Goal: Task Accomplishment & Management: Manage account settings

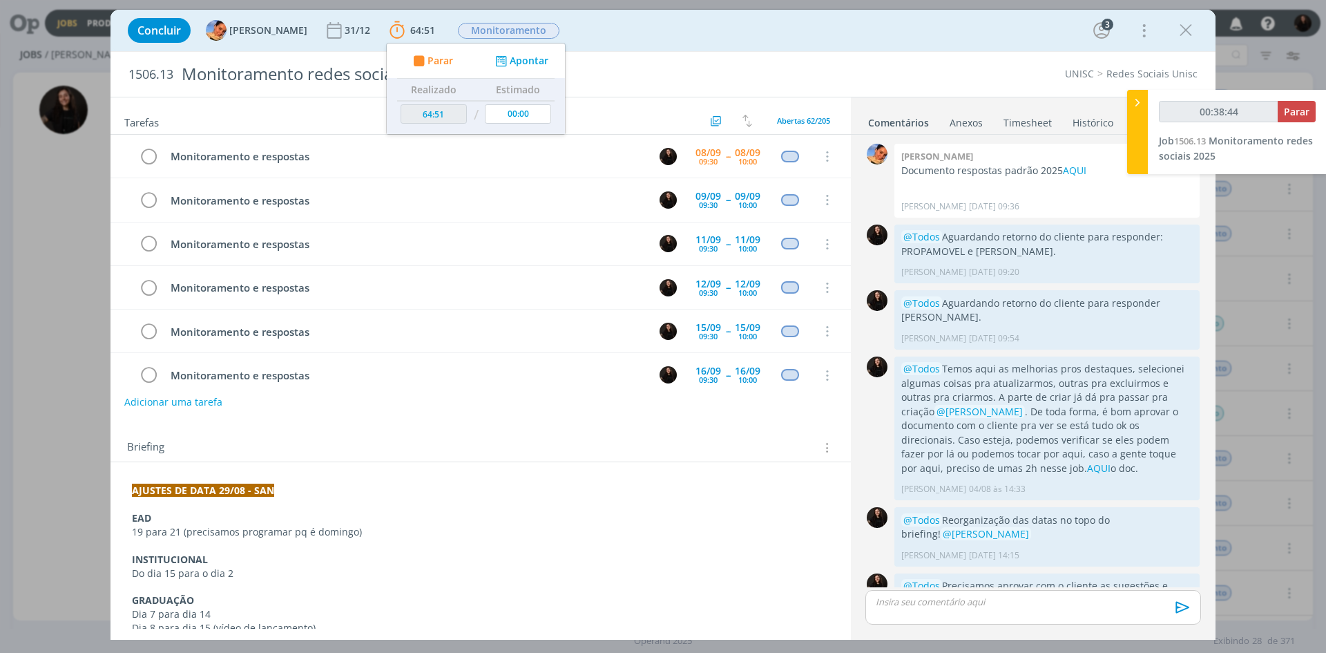
scroll to position [49, 0]
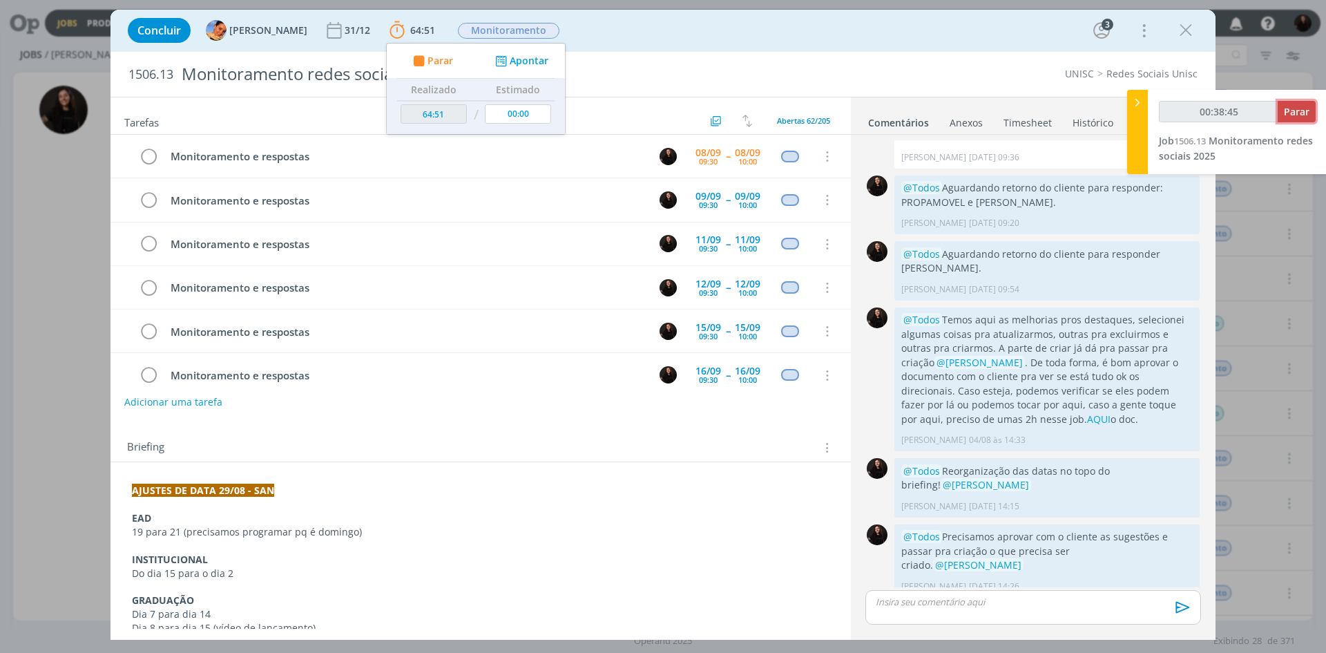
click at [1289, 120] on button "Parar" at bounding box center [1297, 111] width 38 height 21
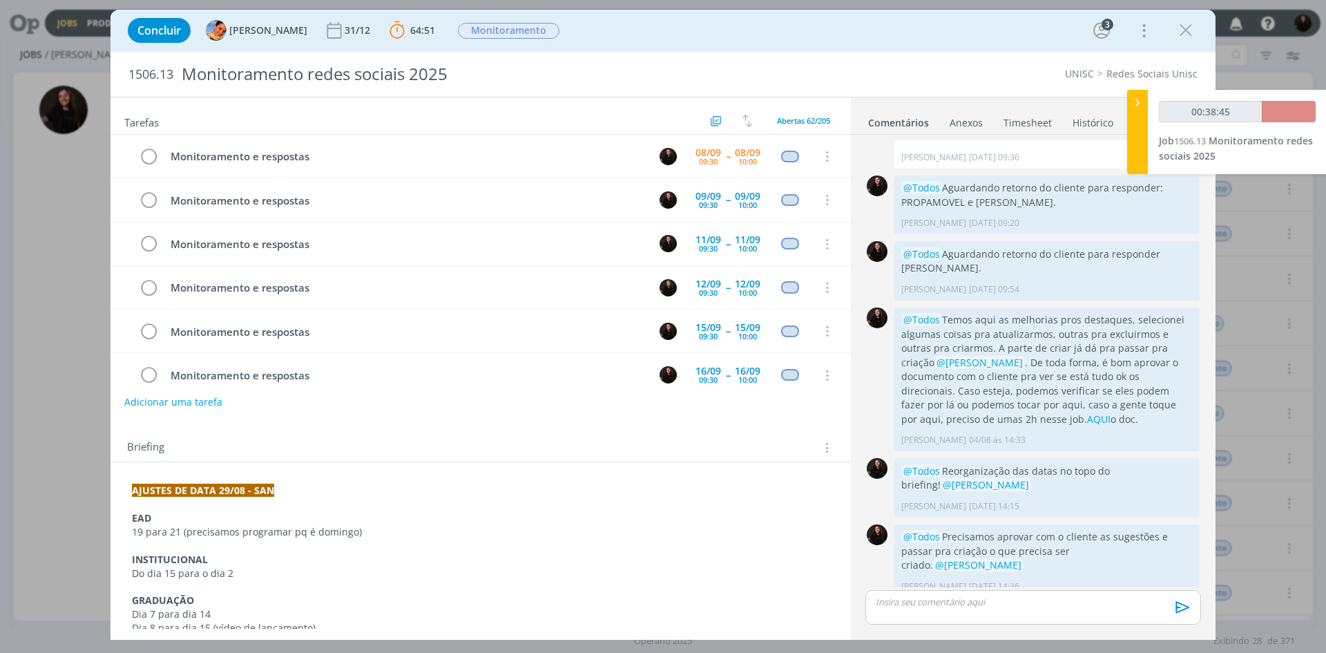
type input "00:39:00"
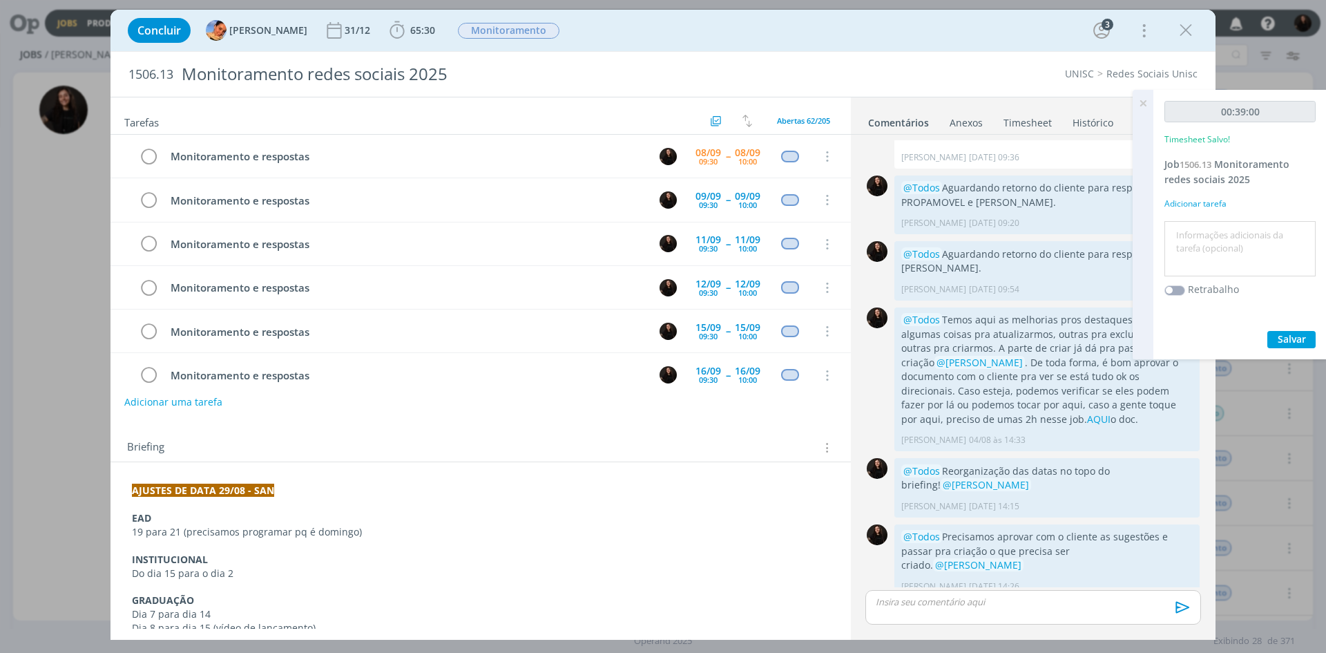
click at [1232, 222] on div at bounding box center [1239, 249] width 151 height 56
click at [1219, 242] on textarea at bounding box center [1240, 248] width 144 height 49
type textarea "monitoramento diário"
click at [1308, 333] on button "Salvar" at bounding box center [1291, 339] width 48 height 17
click at [151, 158] on icon "dialog" at bounding box center [148, 156] width 19 height 21
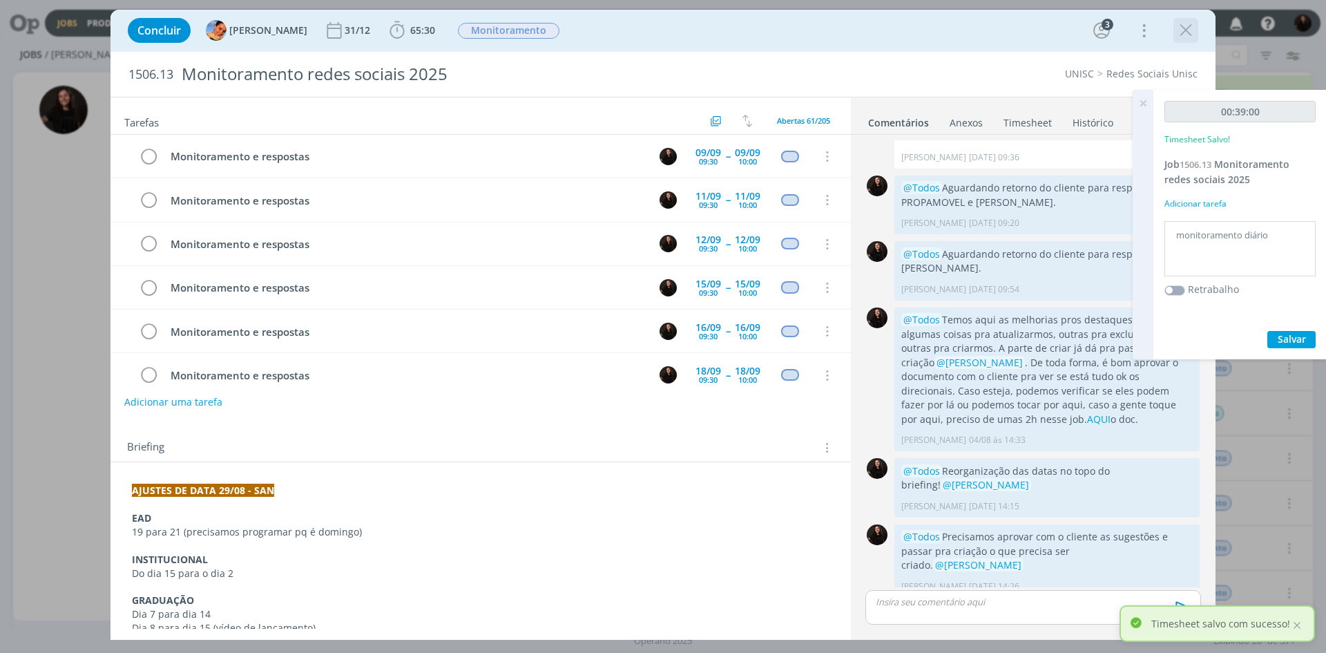
click at [1188, 31] on icon "dialog" at bounding box center [1186, 30] width 21 height 21
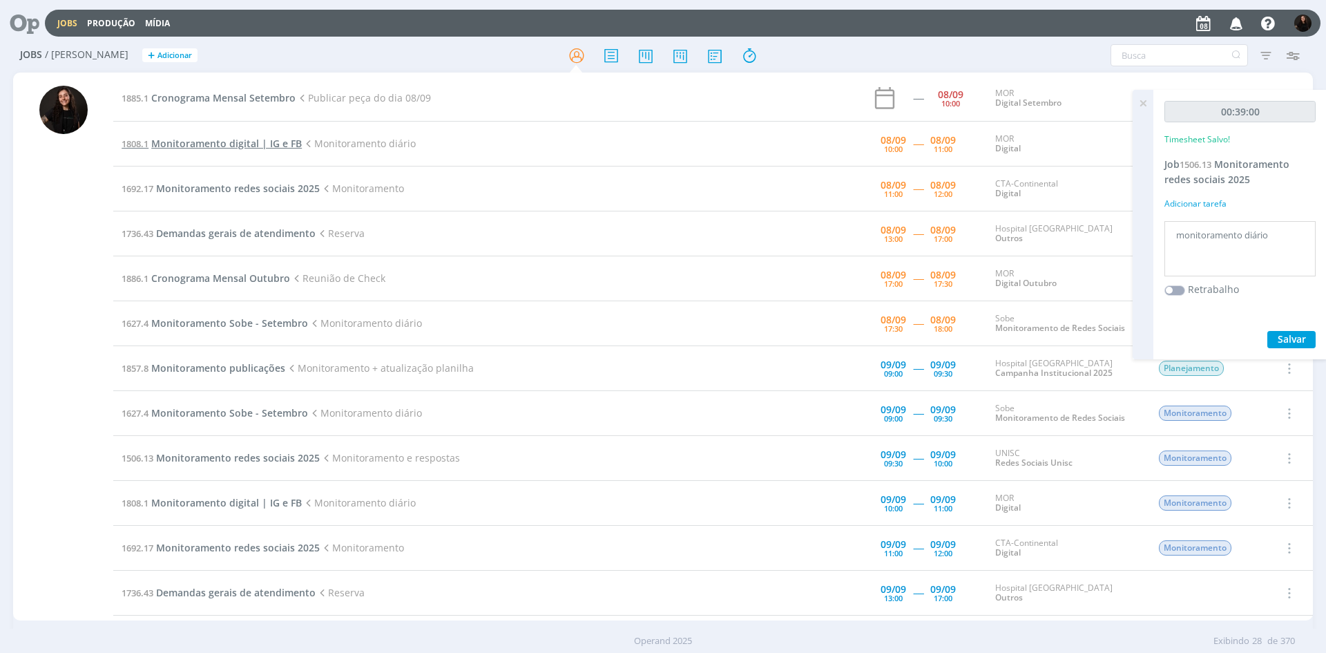
click at [193, 140] on span "Monitoramento digital | IG e FB" at bounding box center [226, 143] width 151 height 13
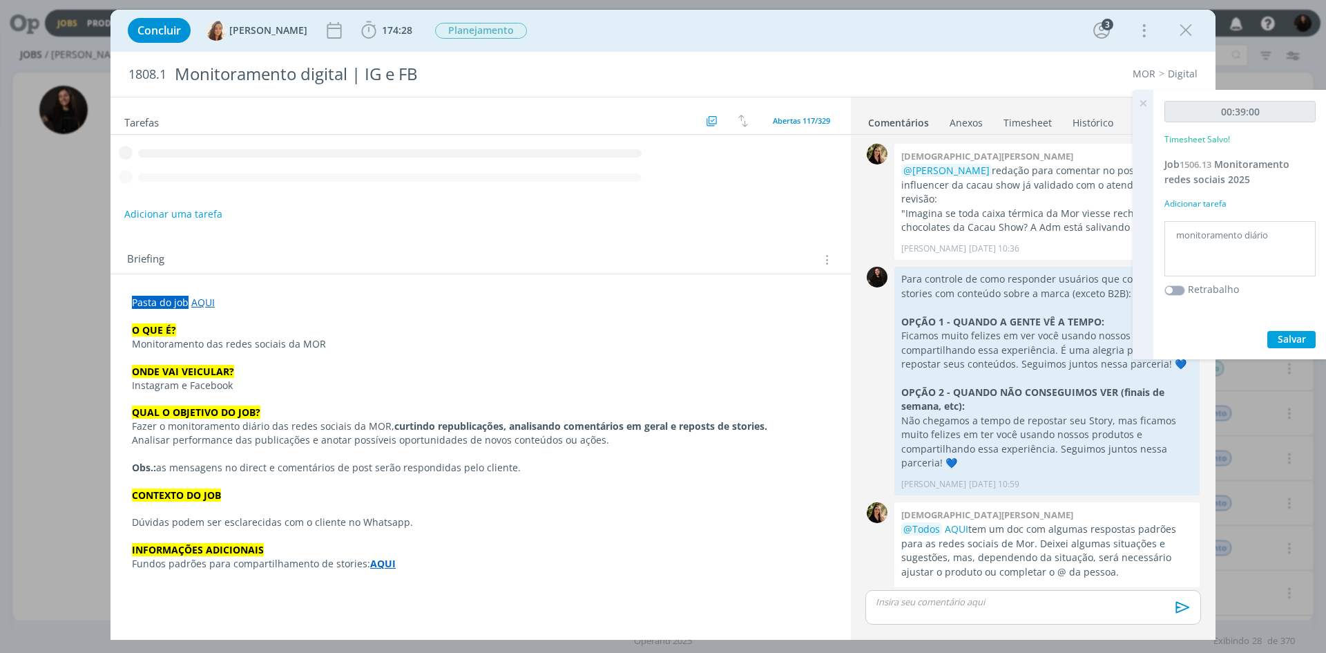
scroll to position [1339, 0]
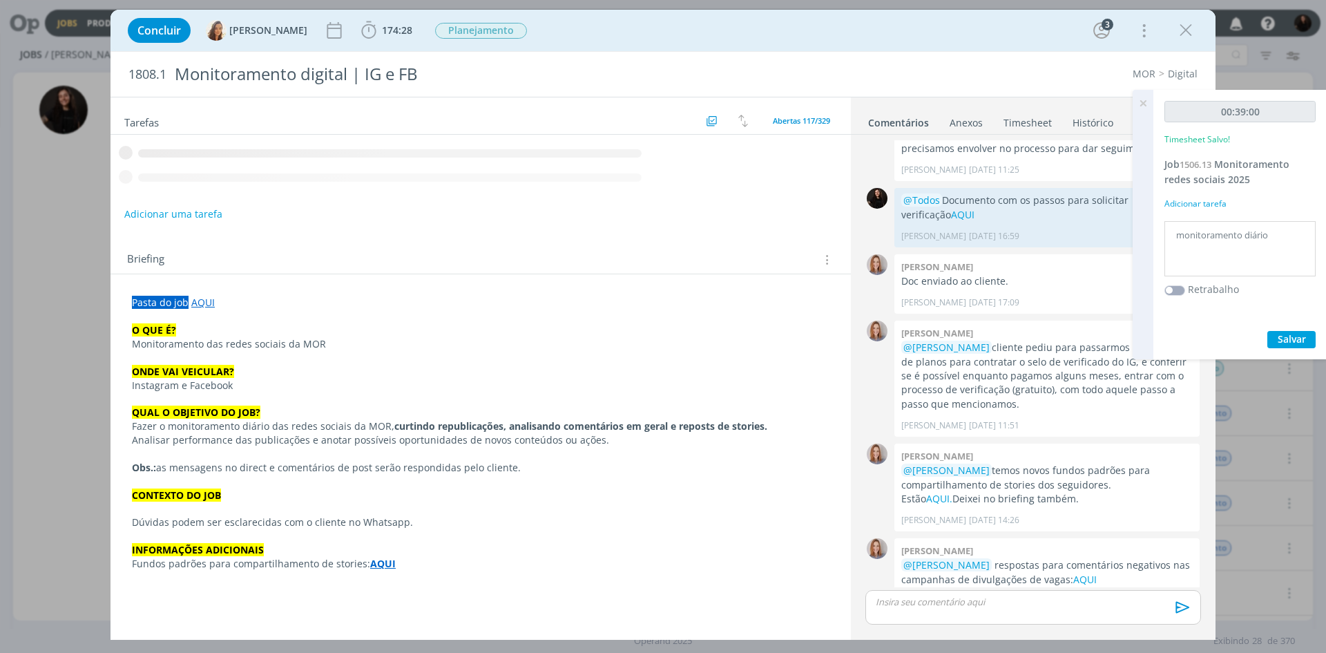
click at [366, 36] on icon "dialog" at bounding box center [368, 30] width 21 height 21
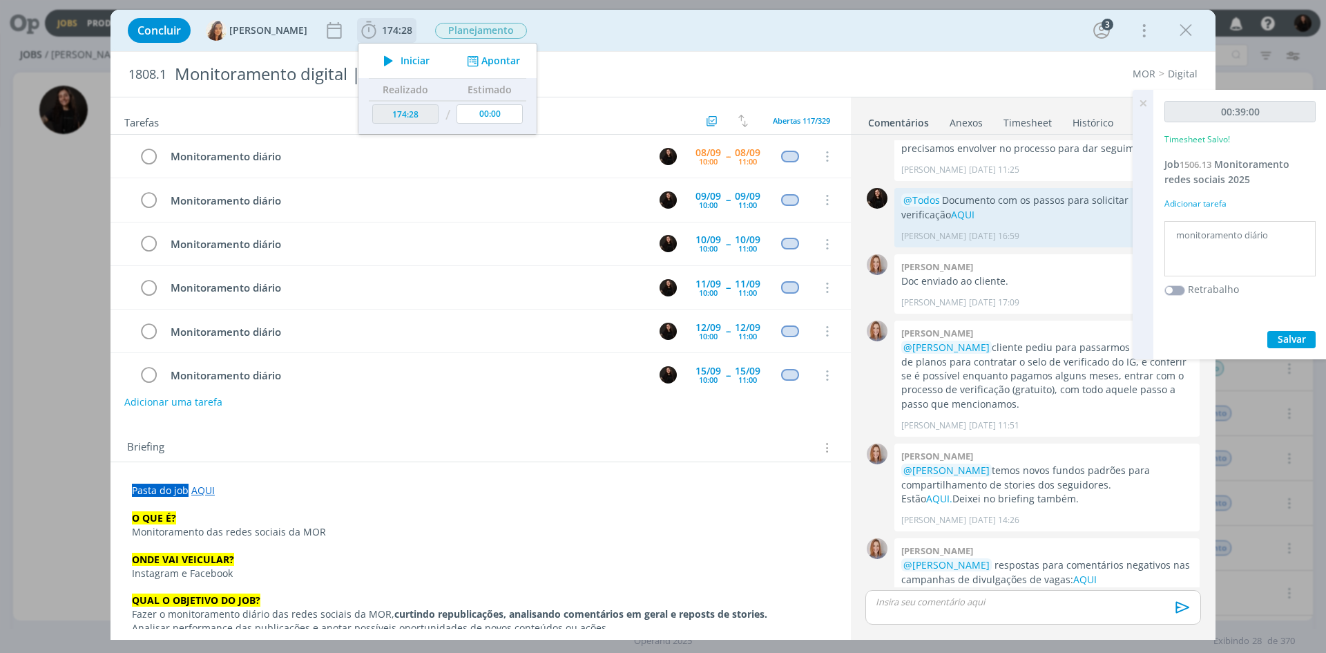
click at [409, 65] on span "Iniciar" at bounding box center [415, 61] width 29 height 10
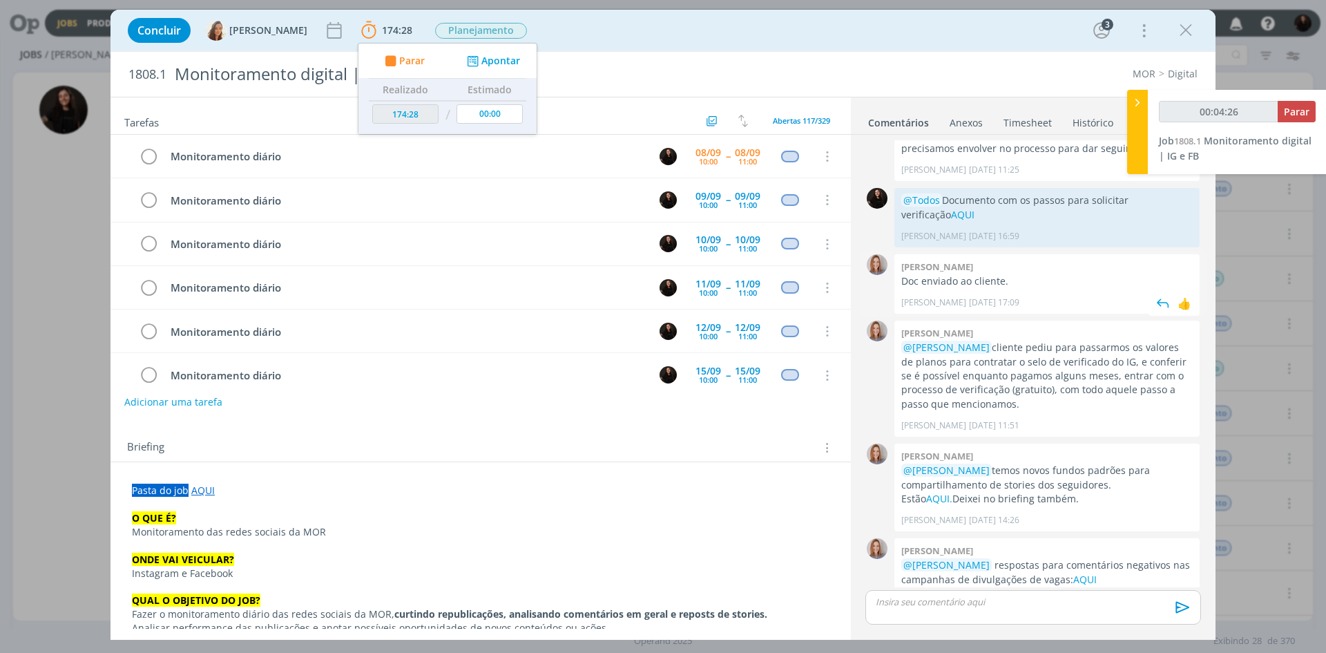
type input "00:04:27"
click at [1130, 117] on div at bounding box center [1137, 132] width 21 height 84
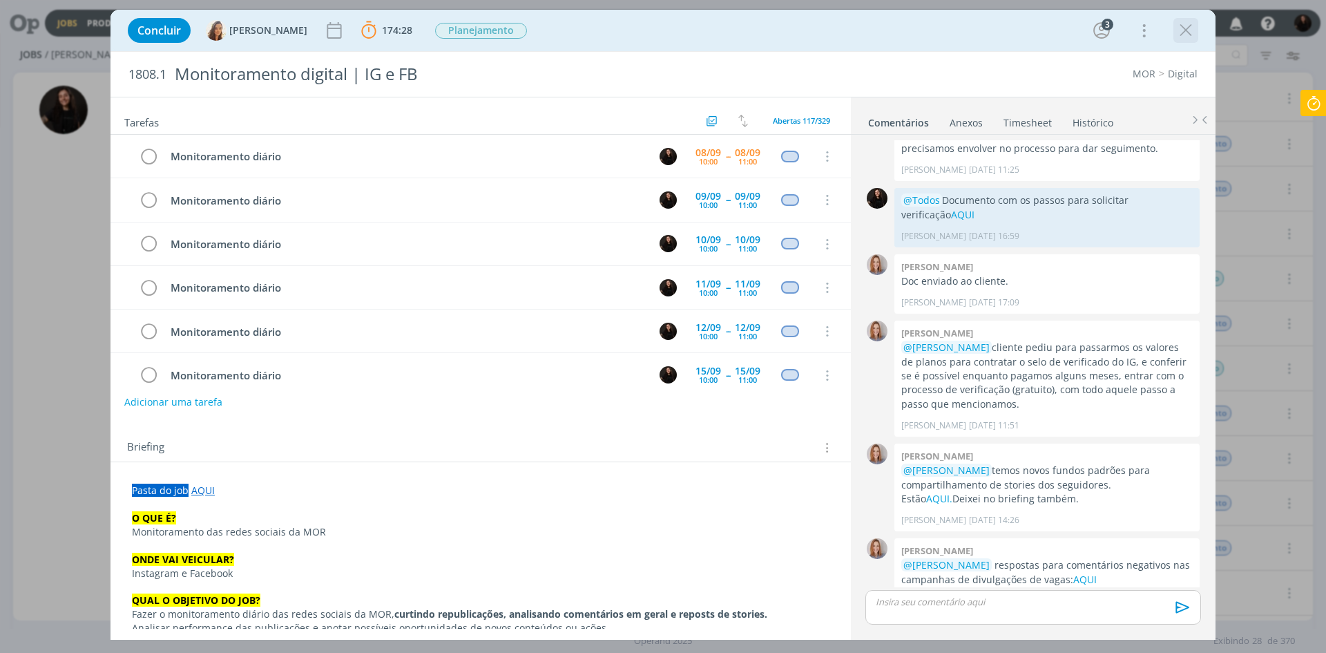
click at [1178, 32] on icon "dialog" at bounding box center [1186, 30] width 21 height 21
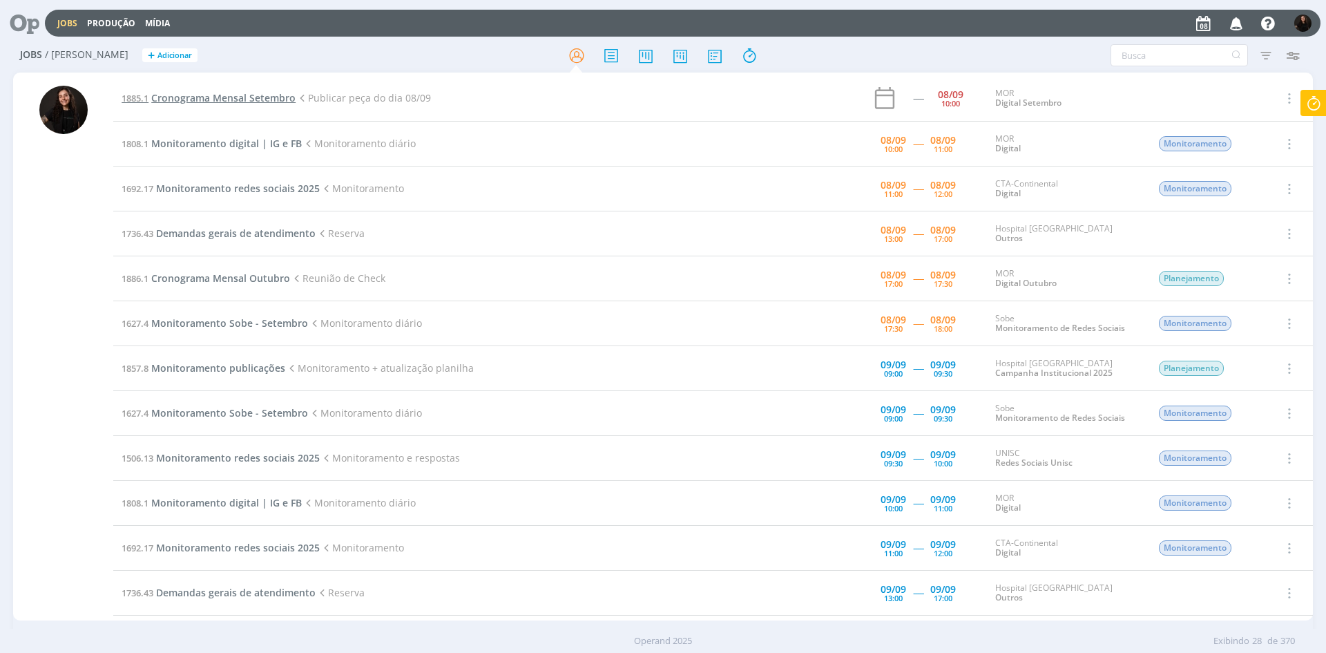
click at [238, 92] on span "Cronograma Mensal Setembro" at bounding box center [223, 97] width 144 height 13
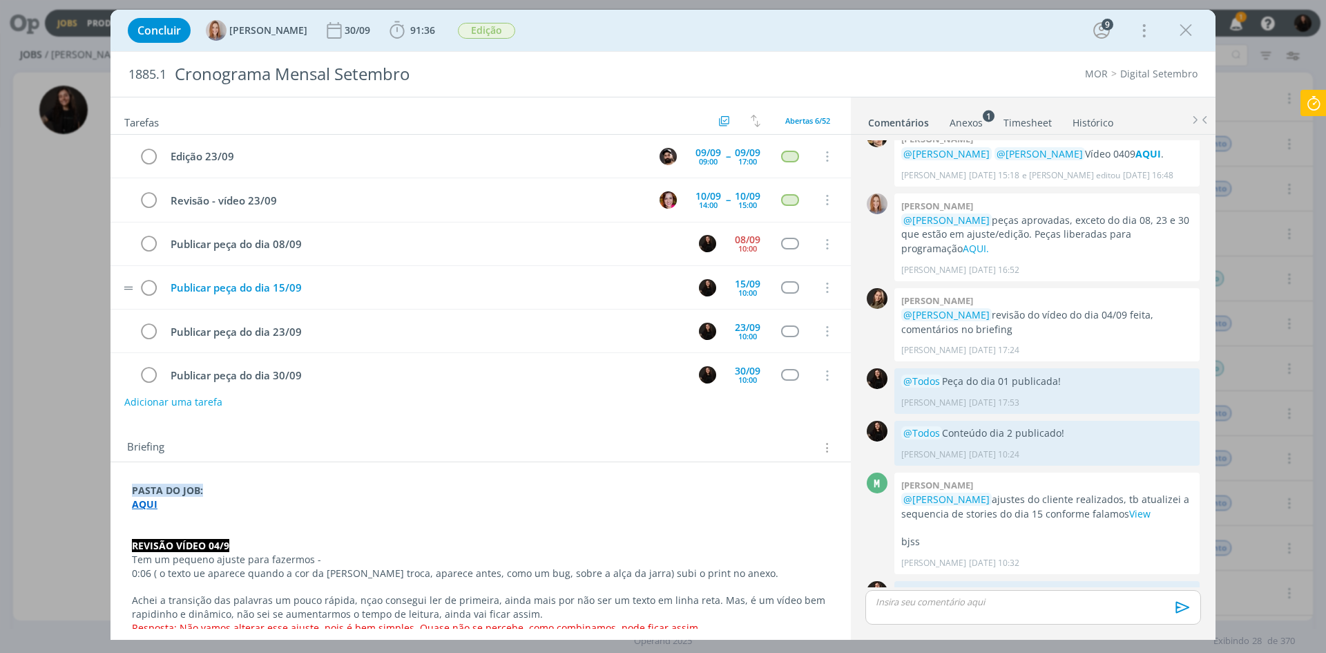
scroll to position [1850, 0]
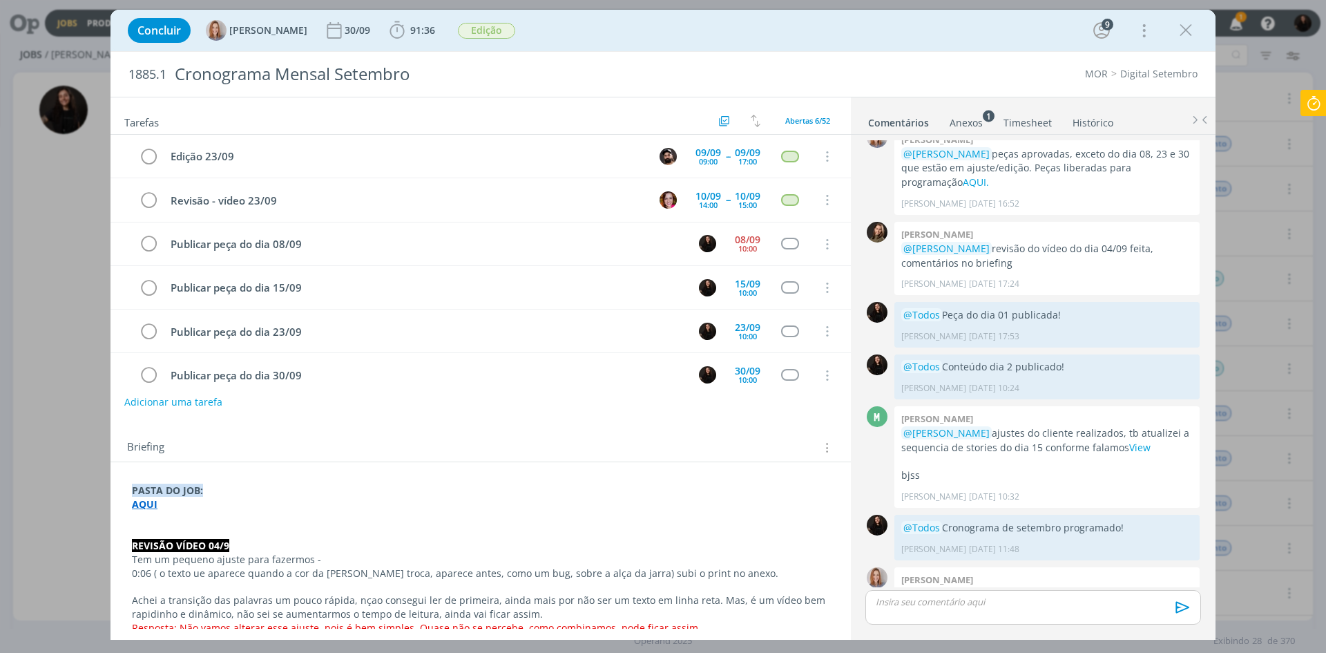
click at [1310, 106] on icon at bounding box center [1313, 103] width 25 height 27
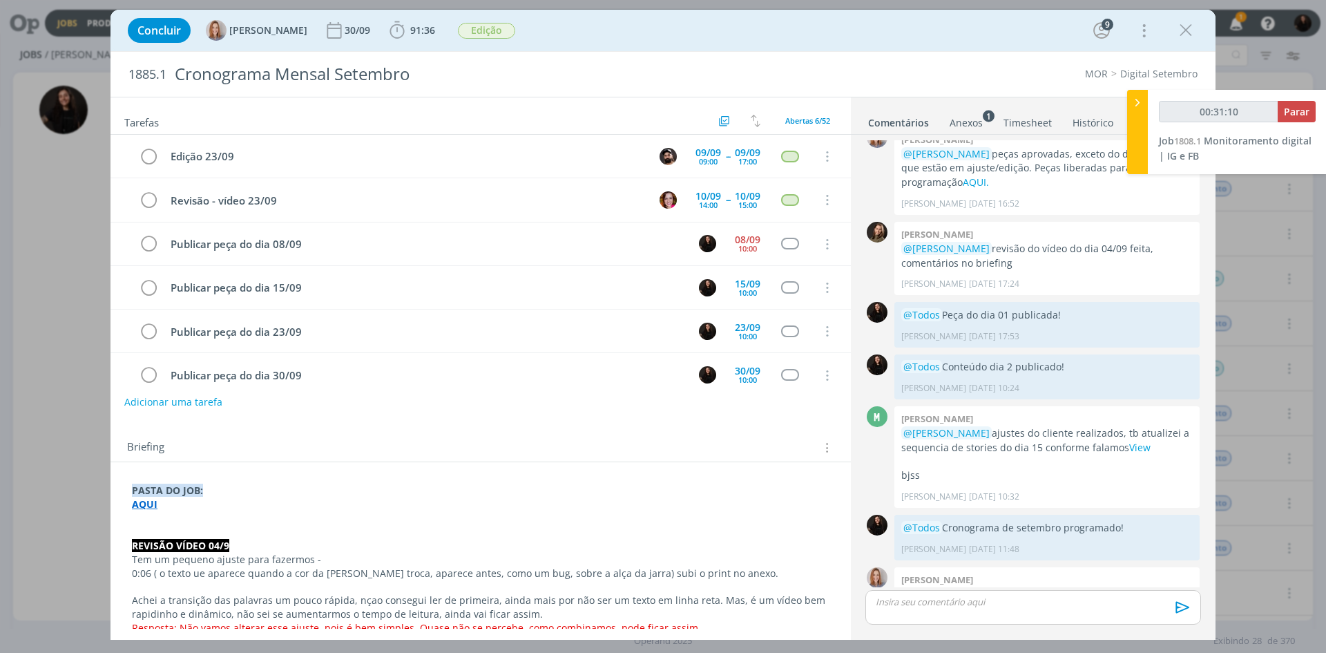
type input "00:31:11"
click at [1139, 108] on icon at bounding box center [1138, 102] width 14 height 15
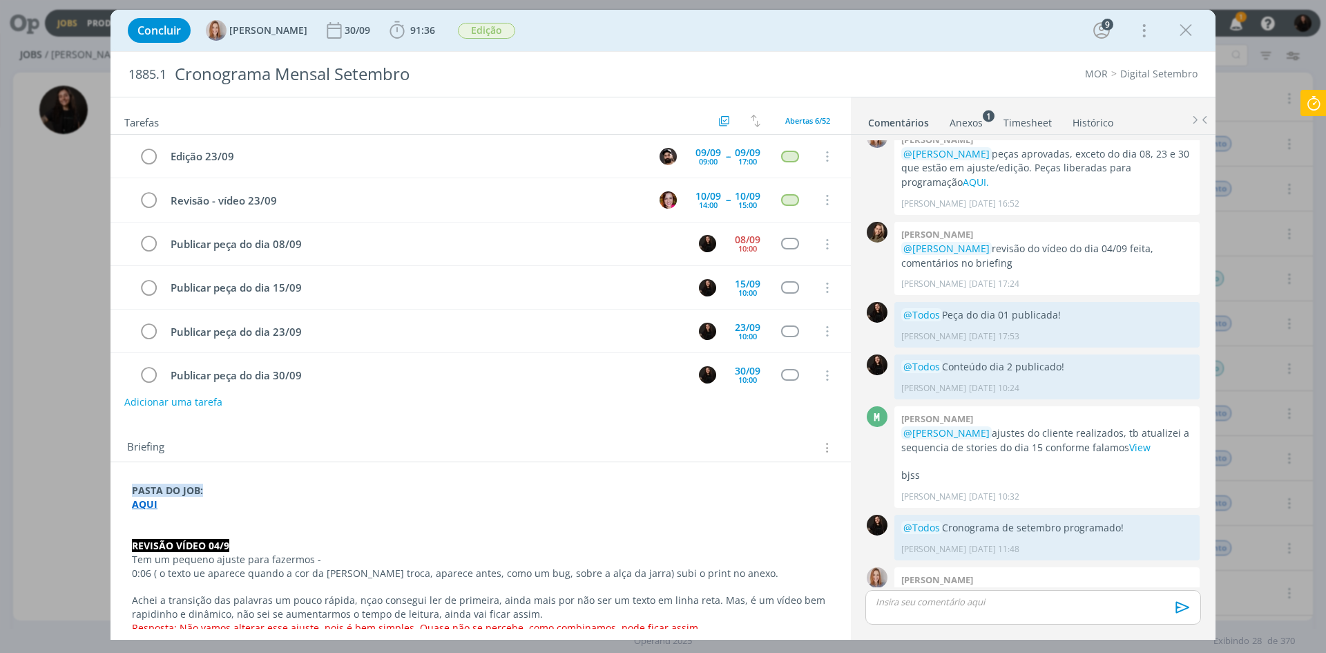
click at [1316, 106] on icon at bounding box center [1313, 103] width 25 height 27
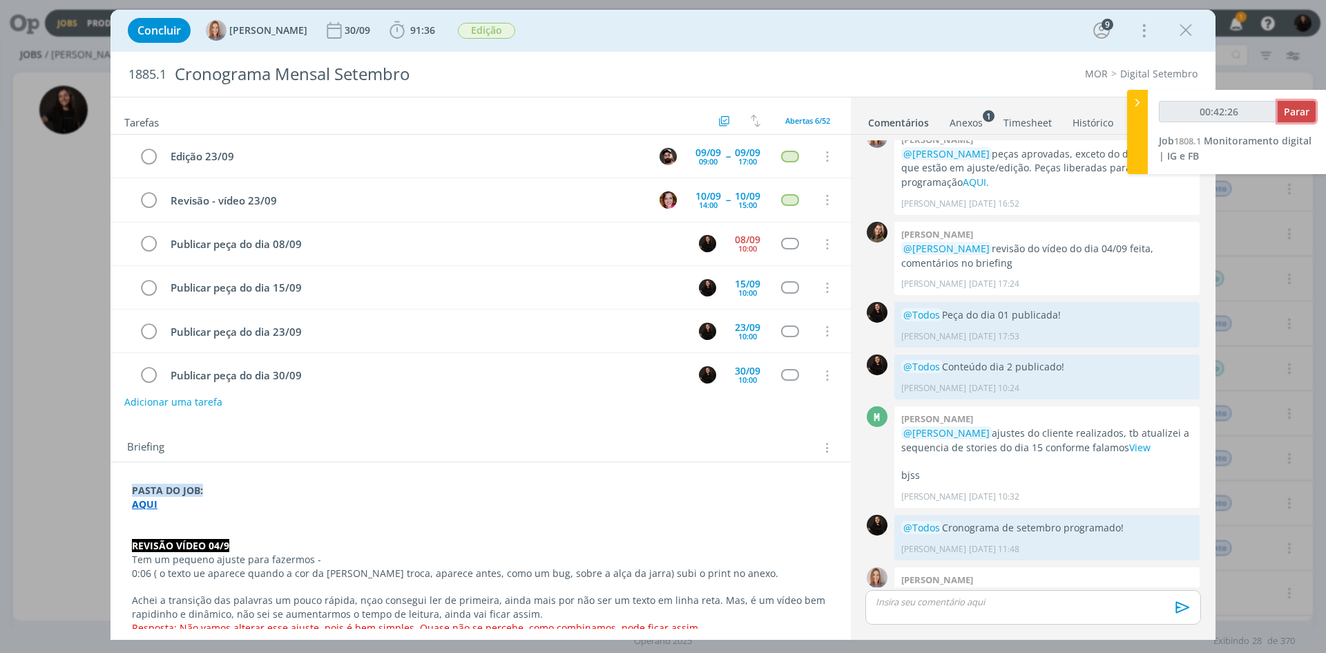
click at [1303, 111] on span "Parar" at bounding box center [1297, 111] width 26 height 13
type input "00:43:00"
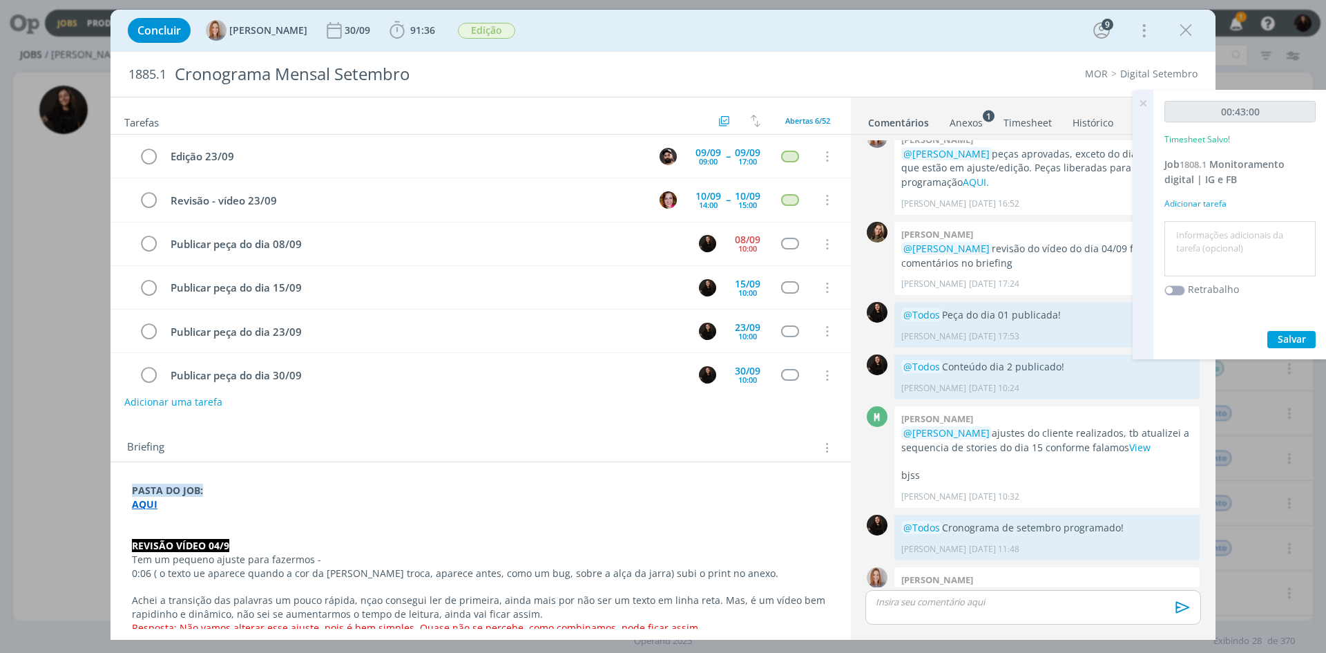
click at [1247, 248] on textarea at bounding box center [1240, 248] width 144 height 49
type textarea "monitoramento diário"
click at [1313, 338] on button "Salvar" at bounding box center [1291, 339] width 48 height 17
click at [1146, 107] on icon at bounding box center [1143, 103] width 25 height 27
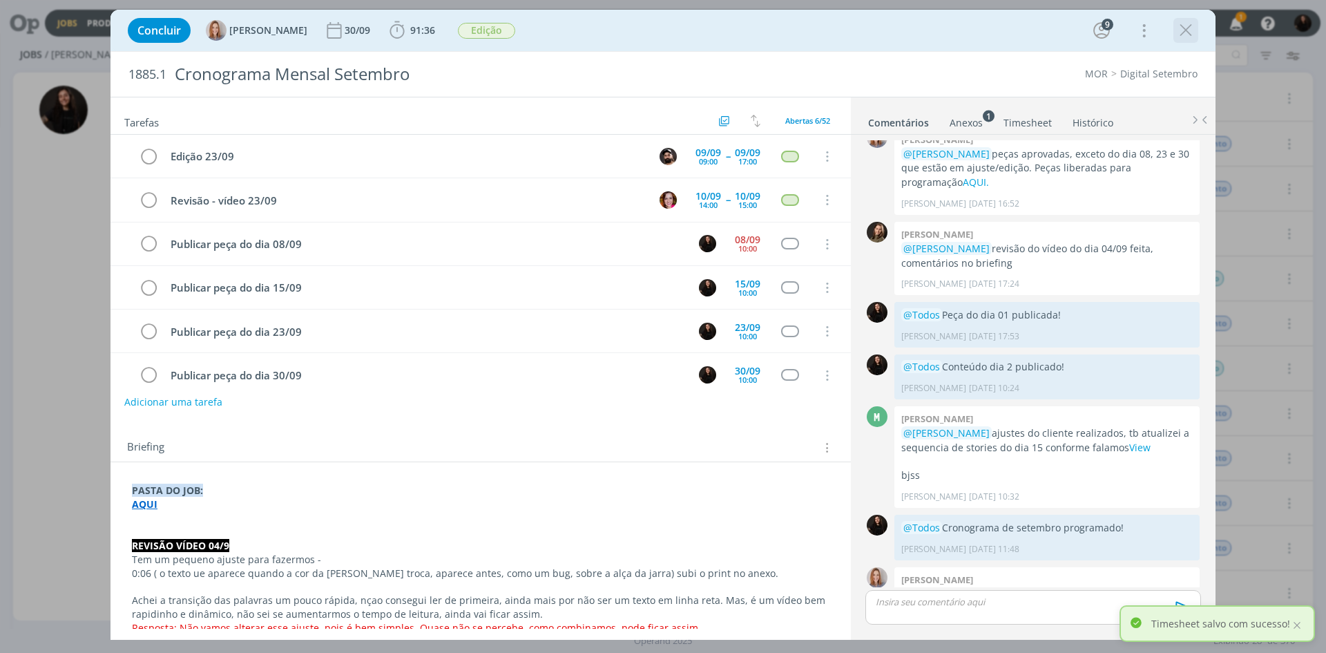
click at [1189, 32] on icon "dialog" at bounding box center [1186, 30] width 21 height 21
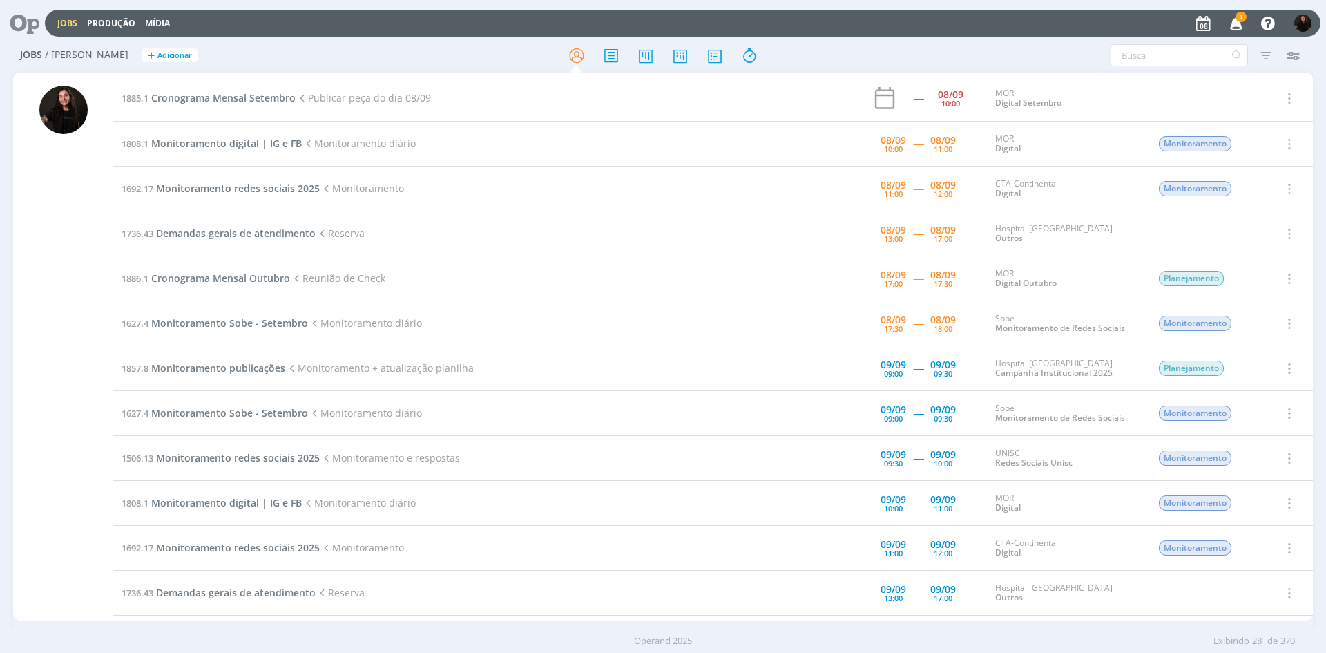
click at [1242, 25] on icon "button" at bounding box center [1237, 22] width 24 height 23
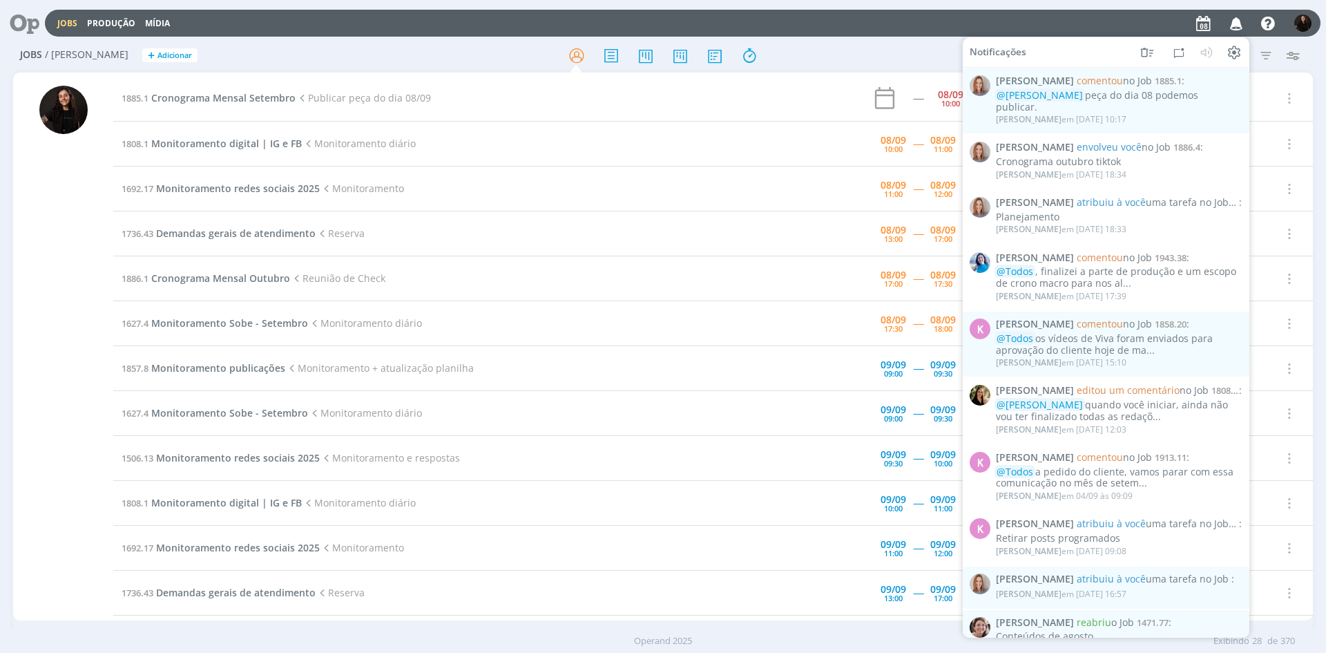
click at [34, 15] on icon at bounding box center [20, 23] width 28 height 27
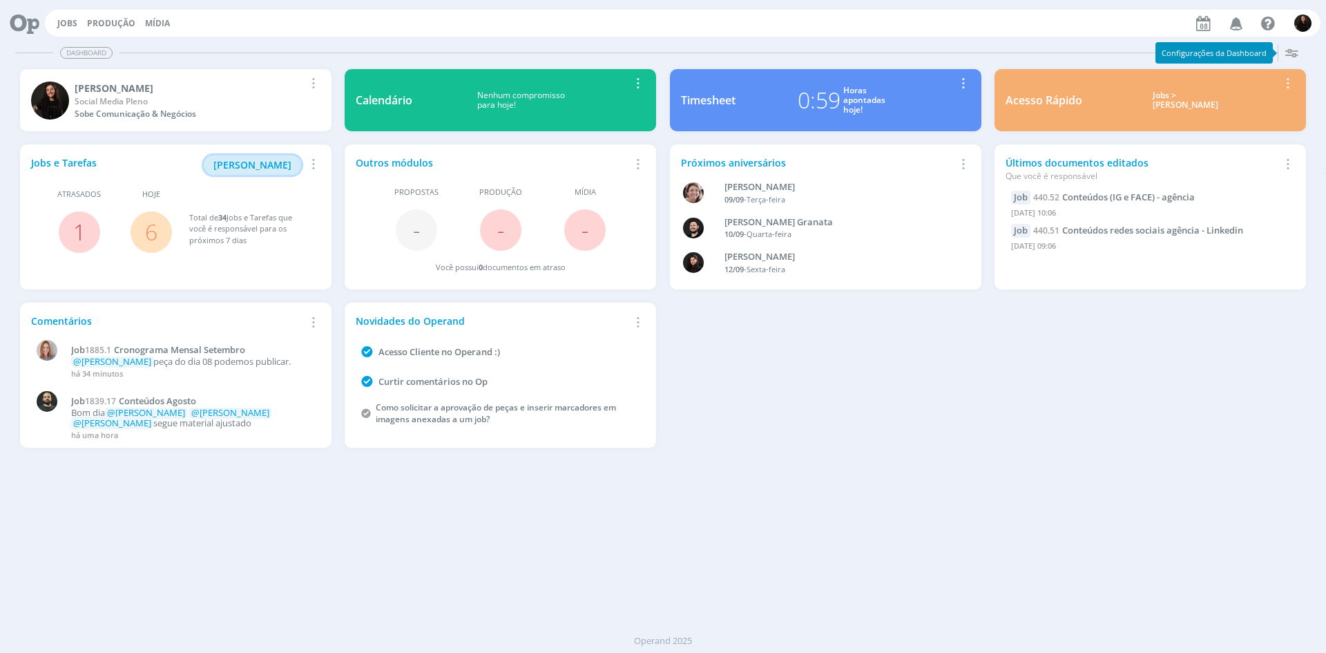
click at [233, 159] on span "[PERSON_NAME]" at bounding box center [252, 164] width 78 height 13
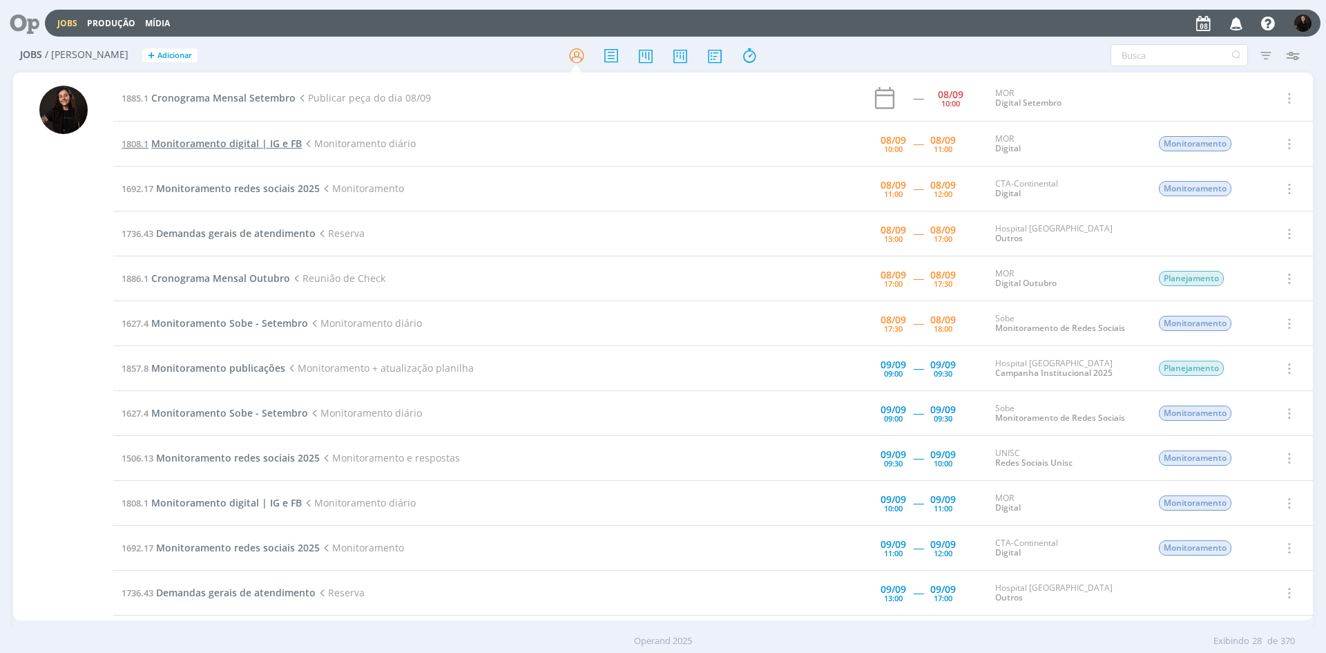
click at [244, 146] on span "Monitoramento digital | IG e FB" at bounding box center [226, 143] width 151 height 13
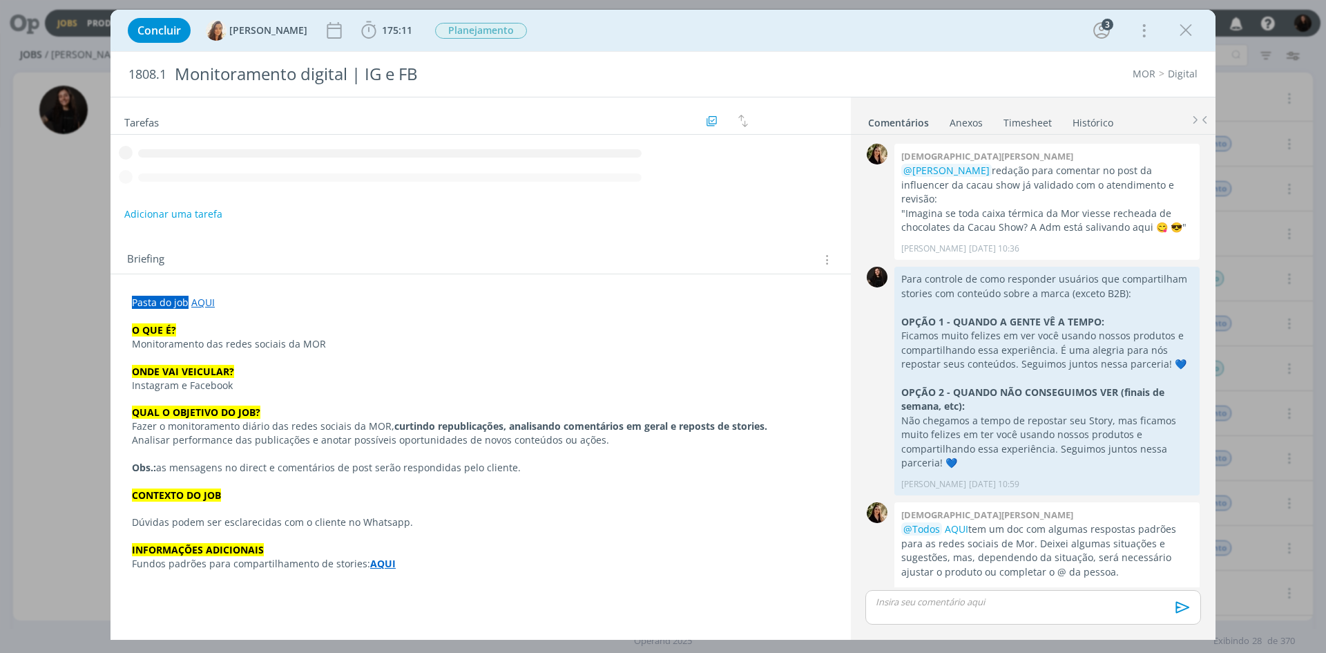
scroll to position [1339, 0]
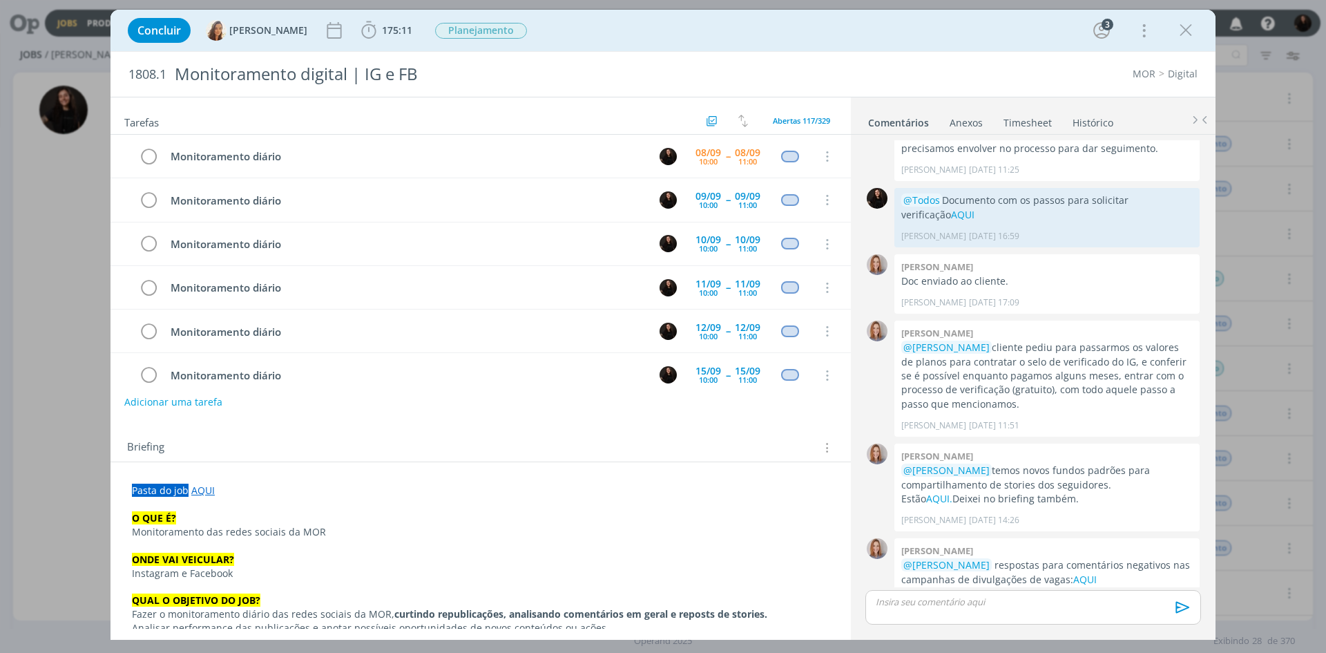
click at [1014, 119] on link "Timesheet" at bounding box center [1028, 120] width 50 height 20
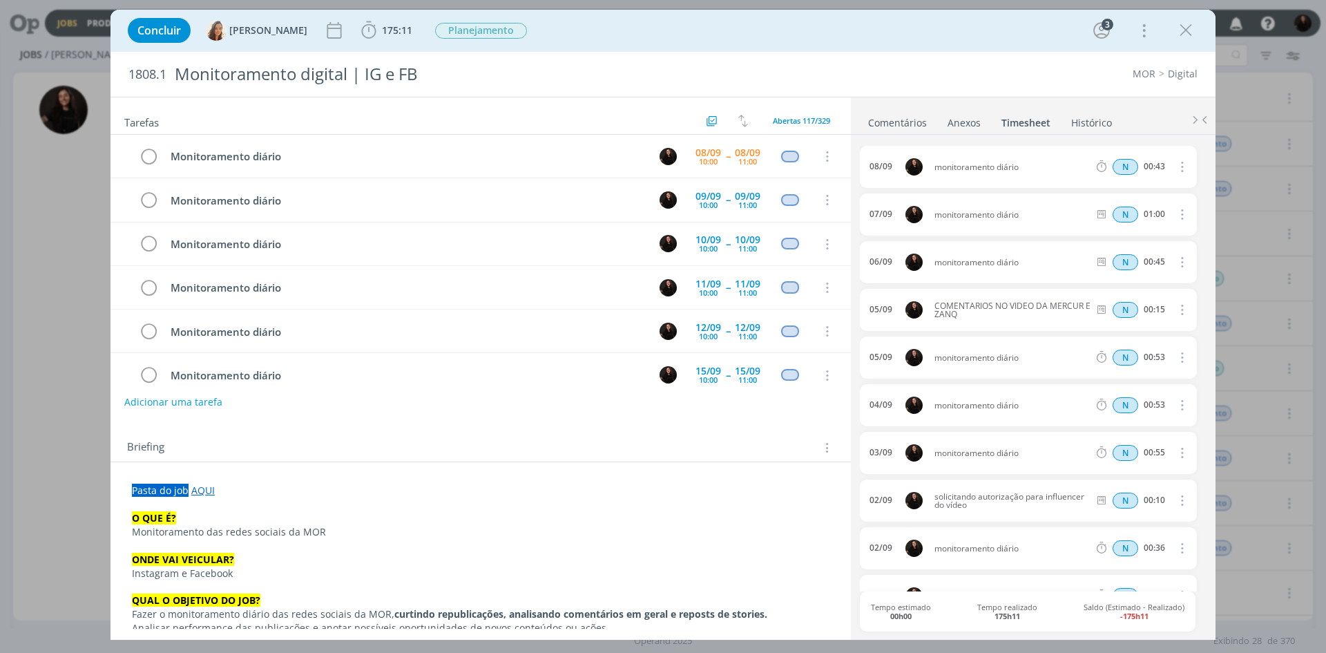
drag, startPoint x: 1185, startPoint y: 28, endPoint x: 213, endPoint y: 108, distance: 975.8
click at [1185, 28] on icon "dialog" at bounding box center [1186, 30] width 21 height 21
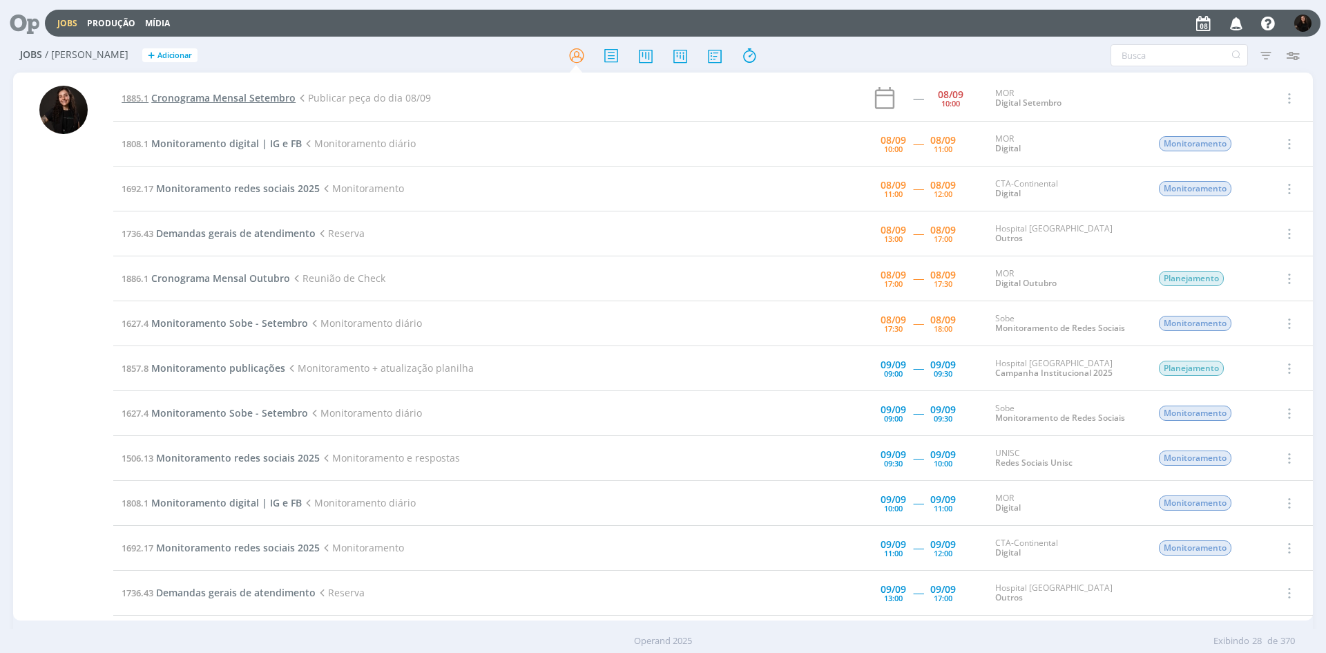
click at [255, 100] on span "Cronograma Mensal Setembro" at bounding box center [223, 97] width 144 height 13
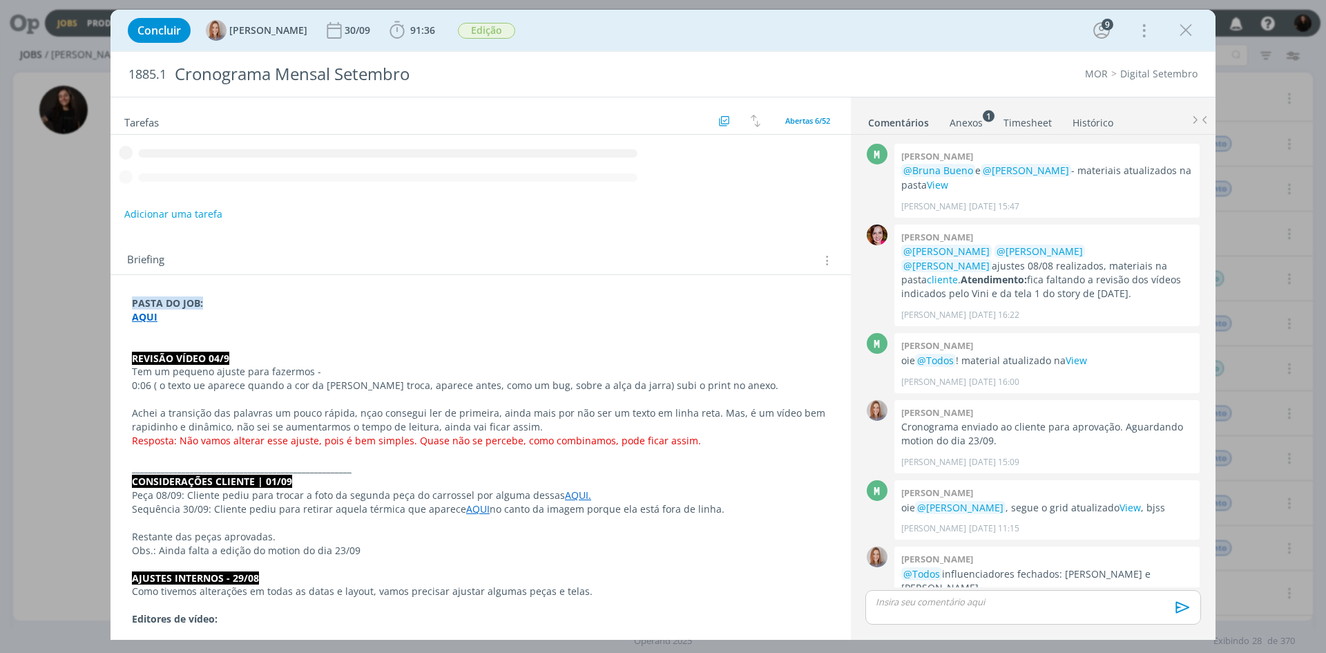
scroll to position [1850, 0]
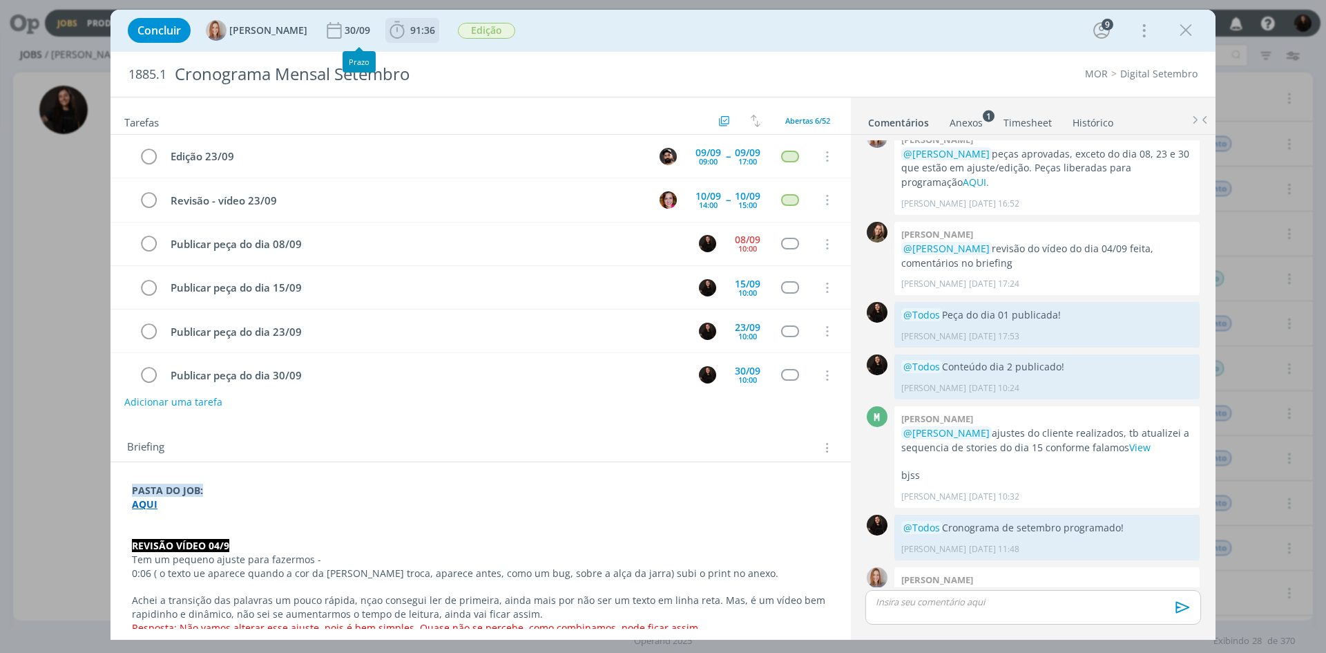
click at [389, 29] on icon "dialog" at bounding box center [397, 30] width 21 height 21
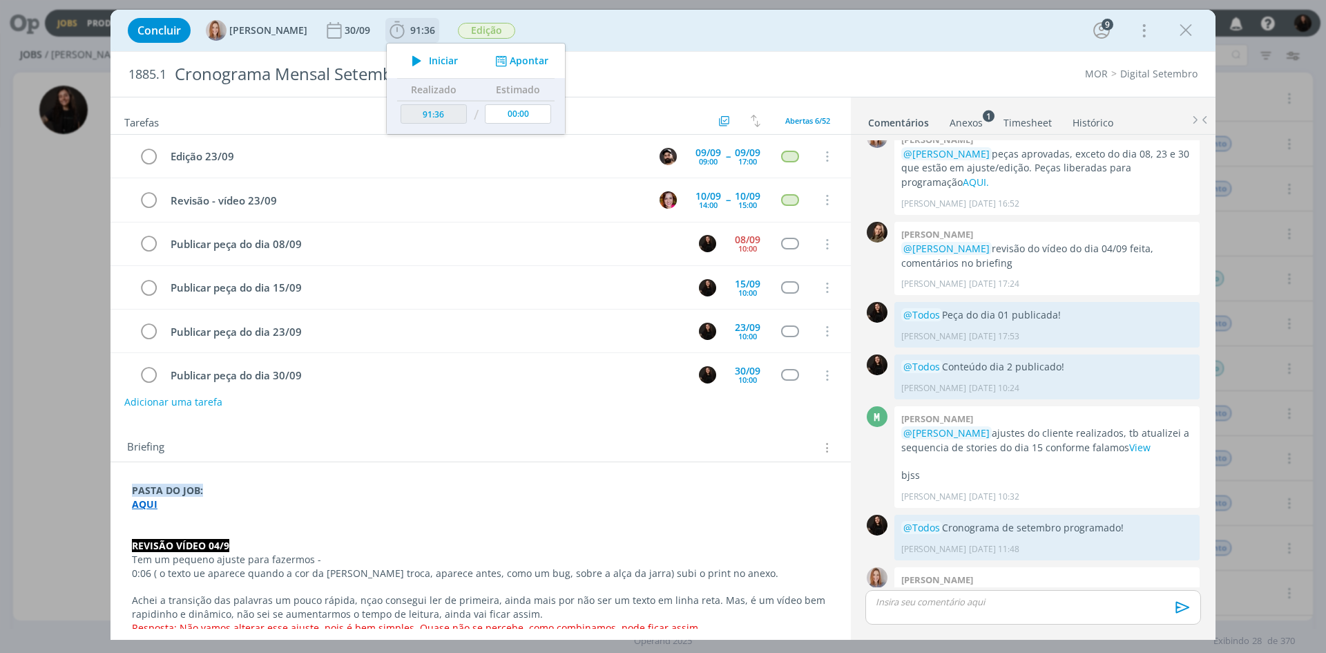
scroll to position [19, 0]
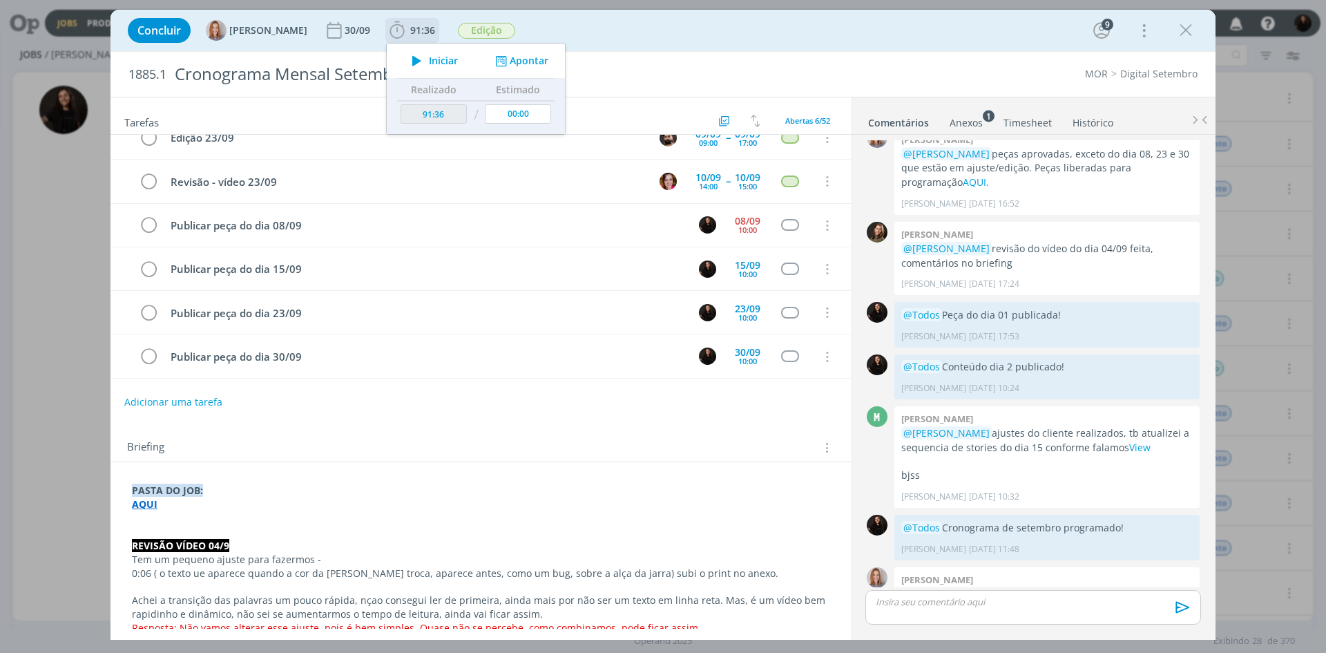
click at [501, 55] on icon "dialog" at bounding box center [500, 61] width 17 height 13
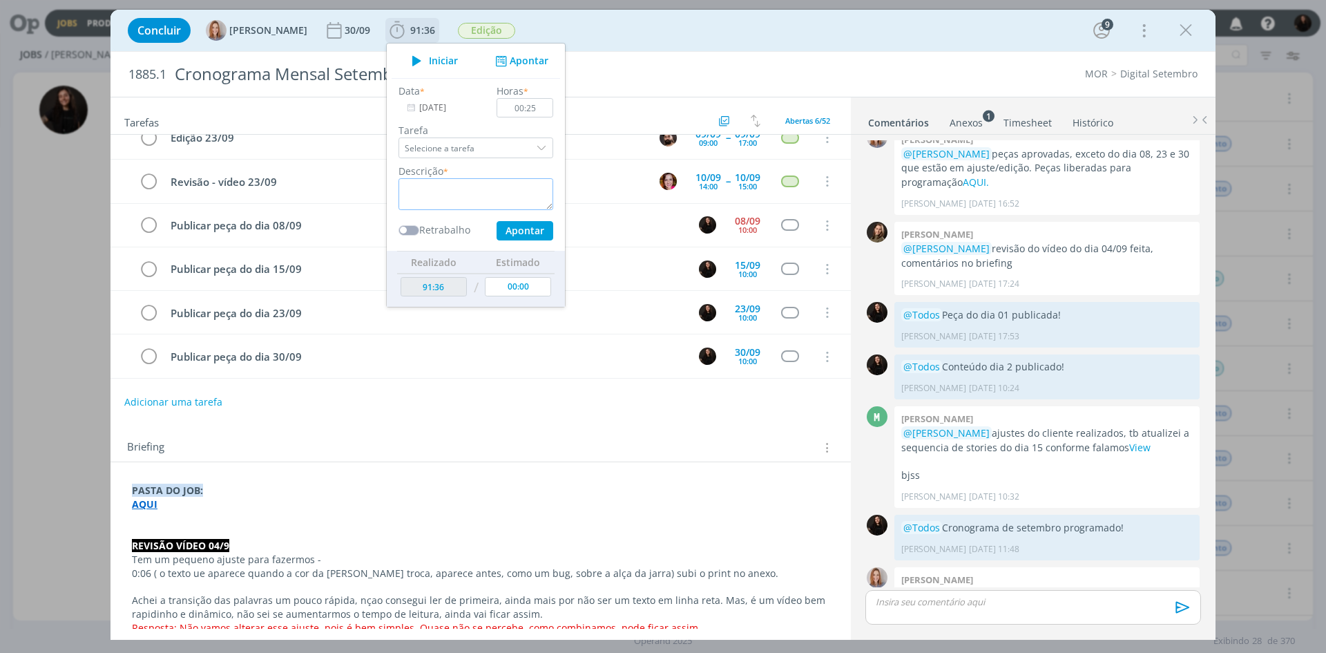
click at [503, 200] on textarea "dialog" at bounding box center [476, 194] width 155 height 32
click at [551, 112] on input "00:25" at bounding box center [525, 107] width 57 height 19
type input "00:20"
click at [484, 190] on textarea "dialog" at bounding box center [476, 194] width 155 height 32
type textarea "programação peça dia 8"
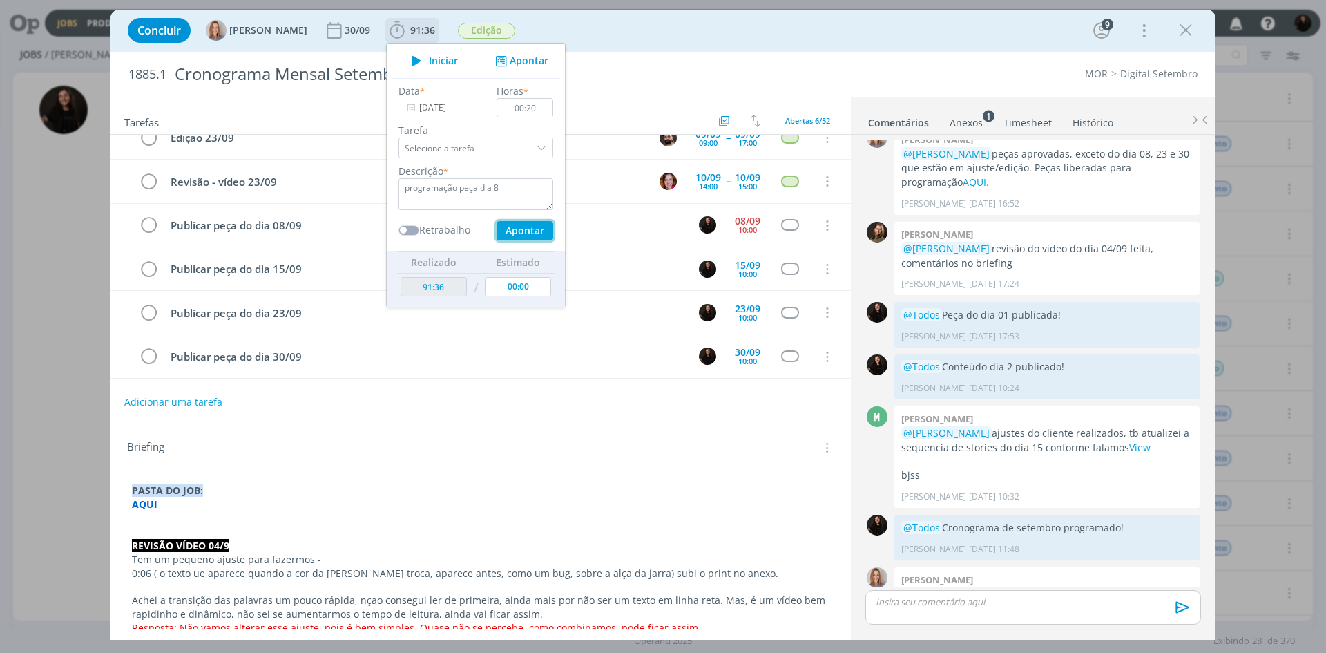
click at [532, 227] on button "Apontar" at bounding box center [525, 230] width 57 height 19
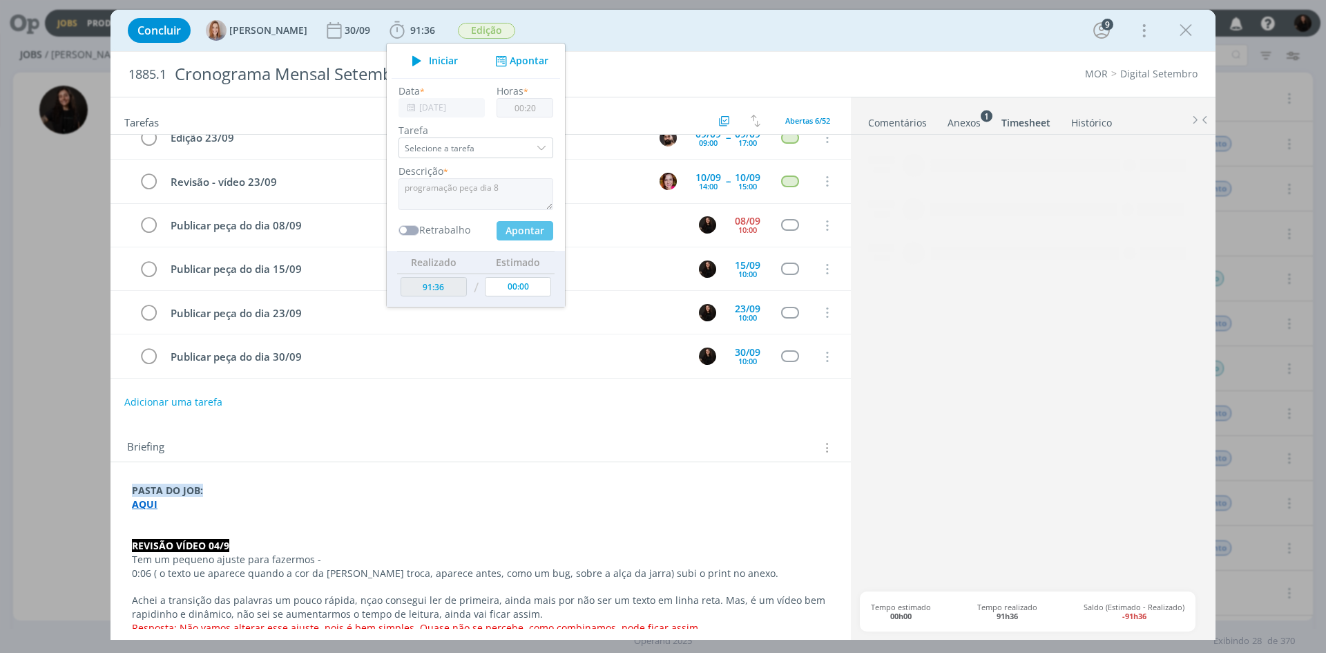
drag, startPoint x: 886, startPoint y: 125, endPoint x: 894, endPoint y: 133, distance: 11.2
click at [886, 125] on link "Comentários" at bounding box center [897, 120] width 60 height 20
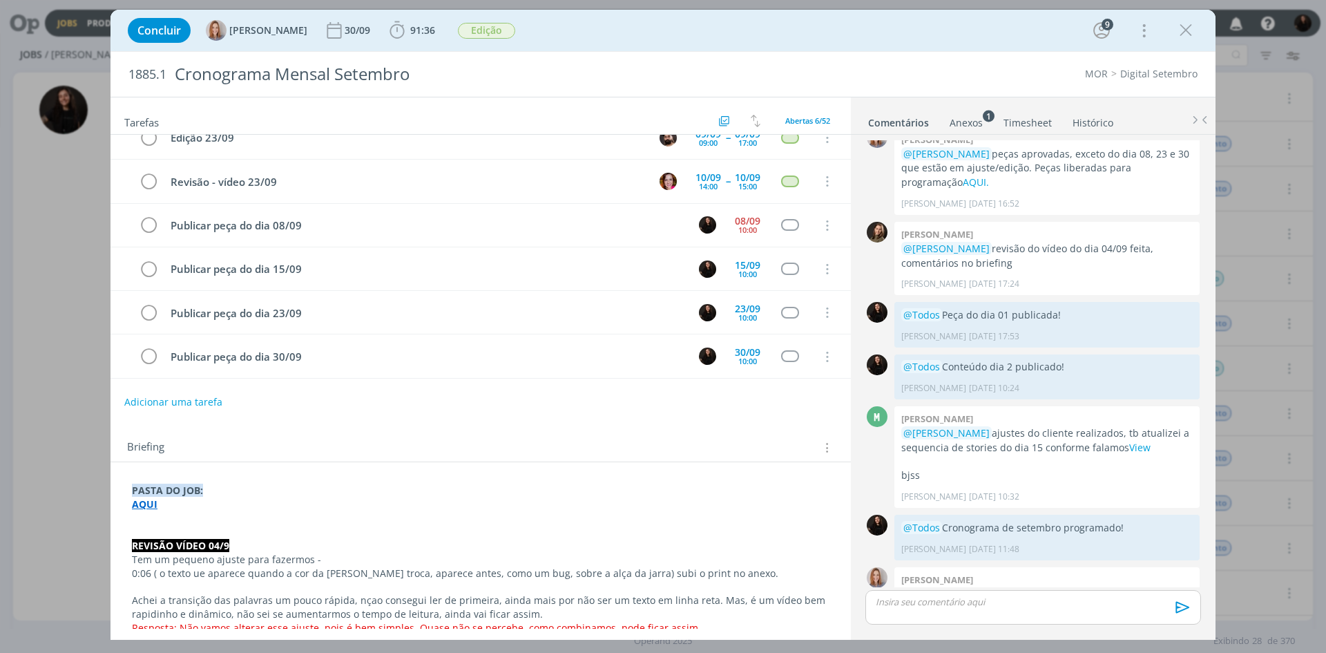
click at [987, 593] on div "dialog" at bounding box center [1033, 607] width 336 height 35
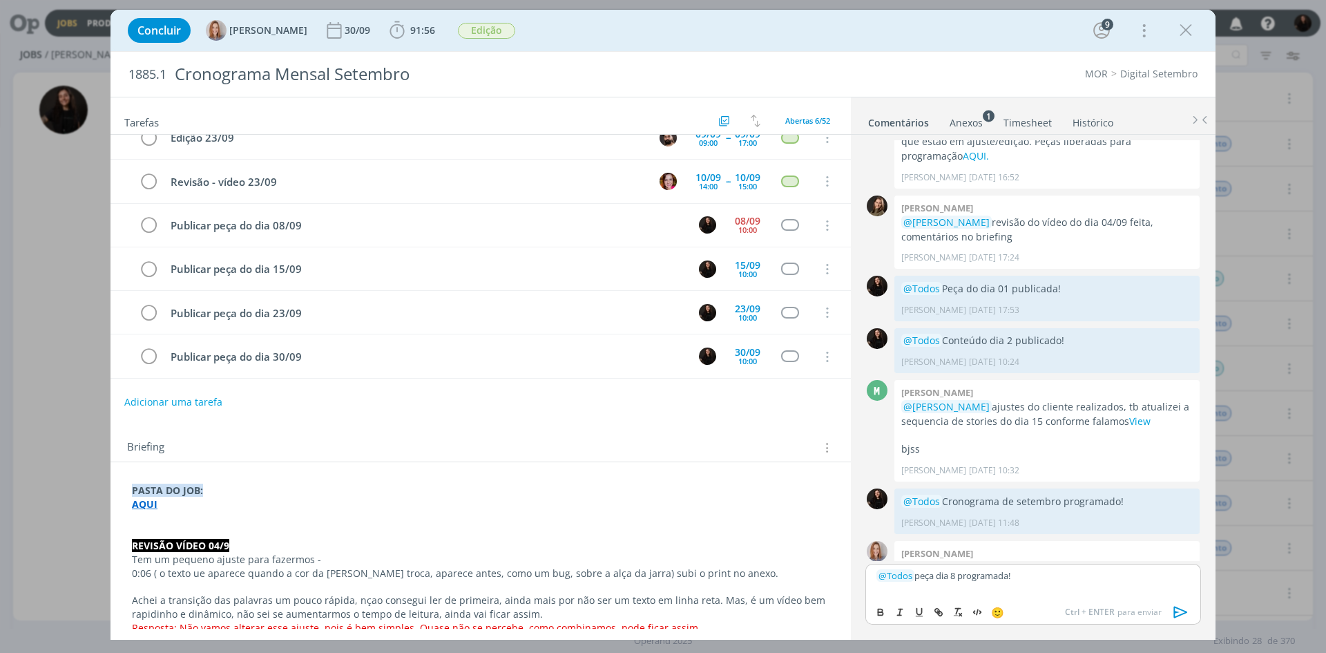
click at [1172, 613] on icon "dialog" at bounding box center [1181, 612] width 21 height 21
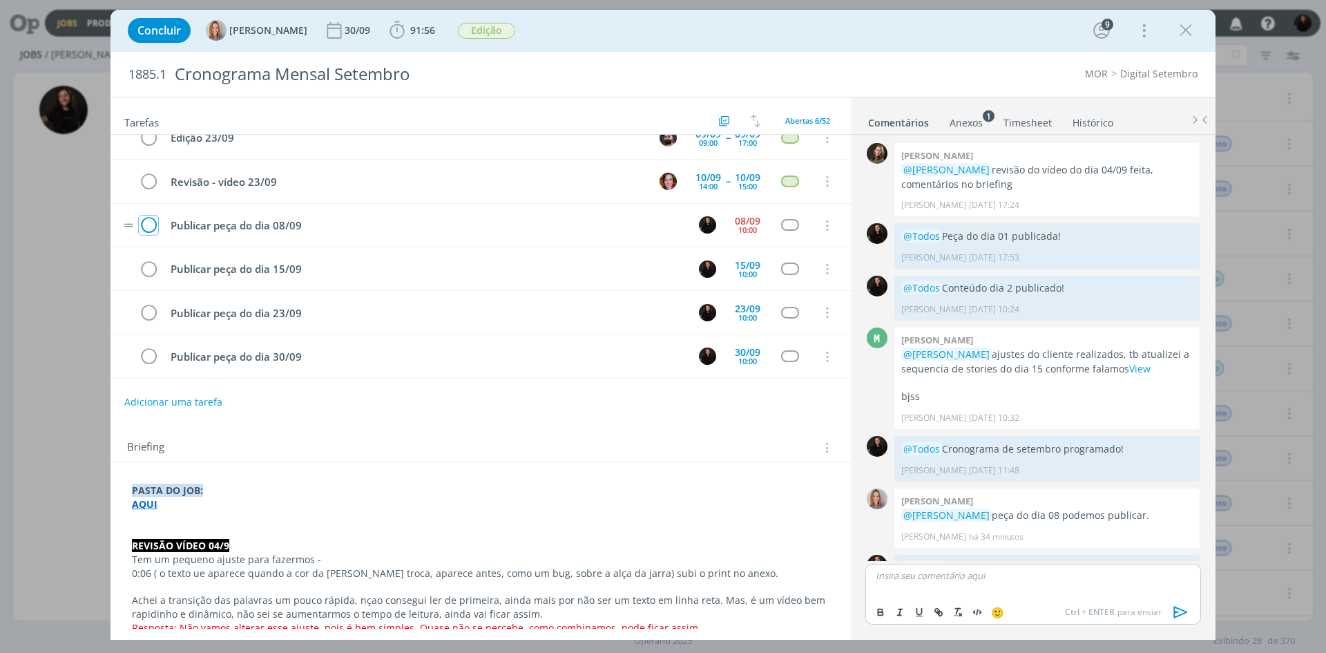
click at [146, 230] on icon "dialog" at bounding box center [148, 225] width 19 height 21
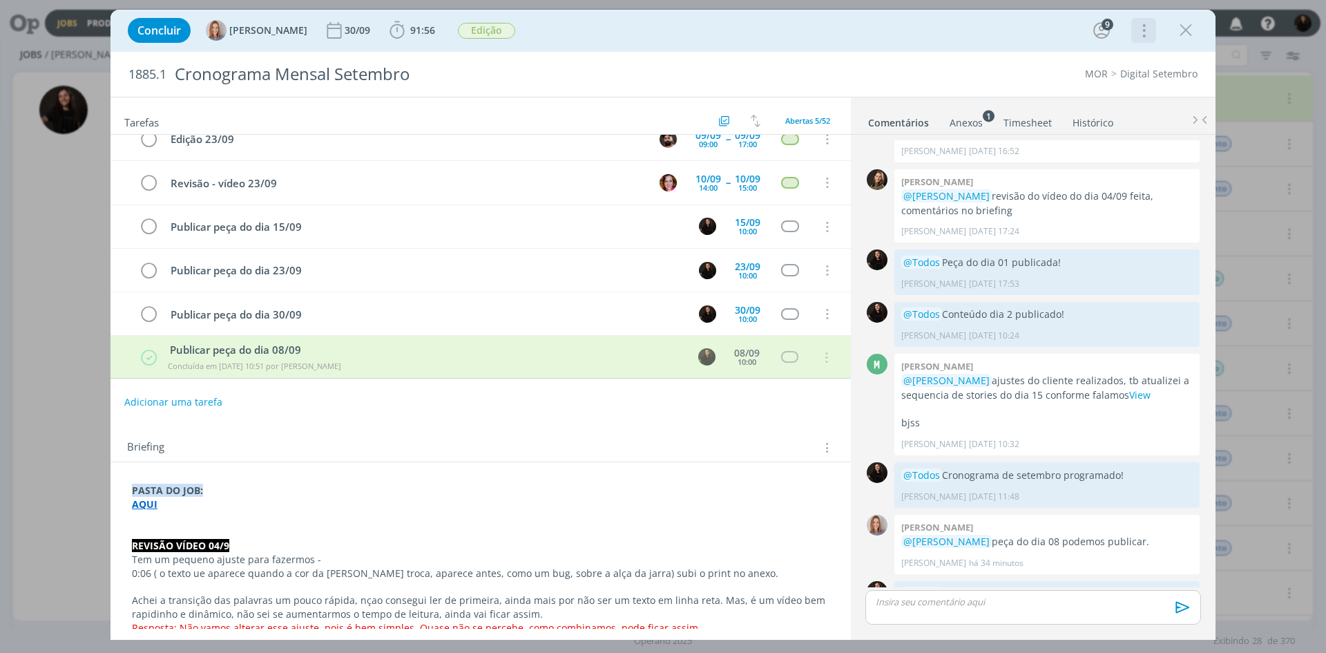
scroll to position [17, 0]
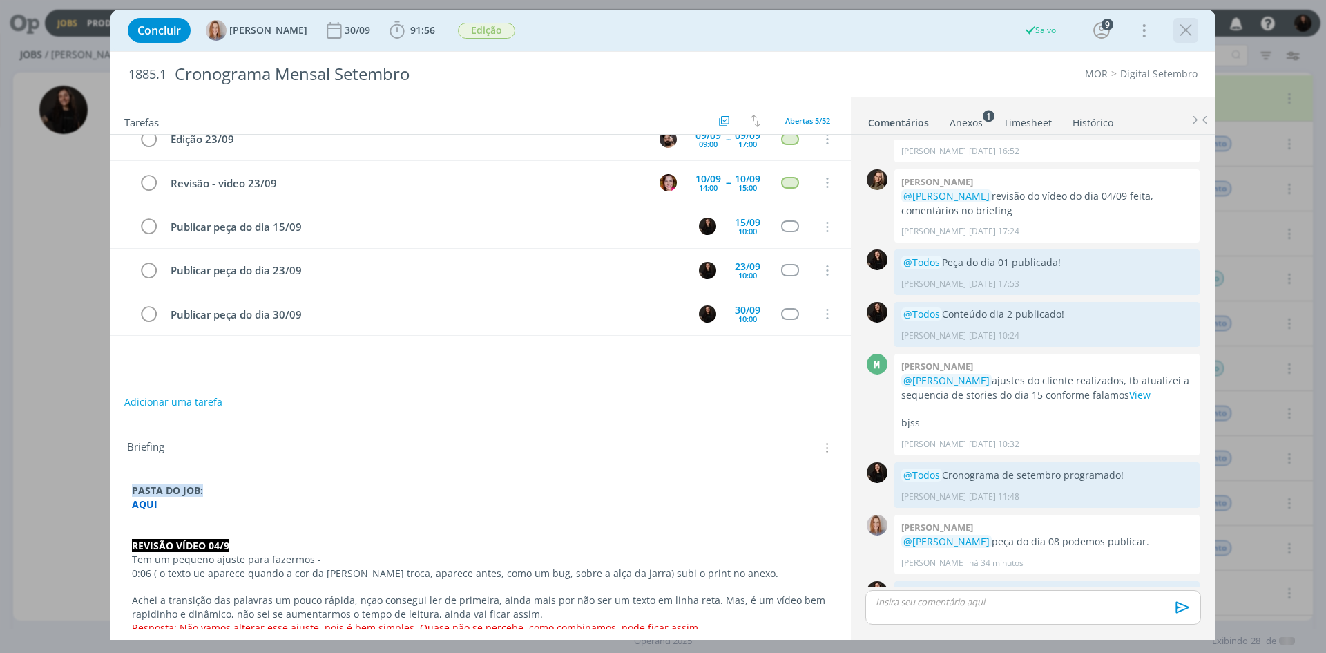
click at [1182, 28] on icon "dialog" at bounding box center [1186, 30] width 21 height 21
